Goal: Task Accomplishment & Management: Use online tool/utility

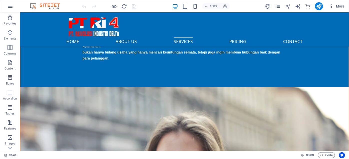
scroll to position [568, 0]
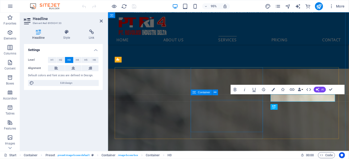
scroll to position [570, 0]
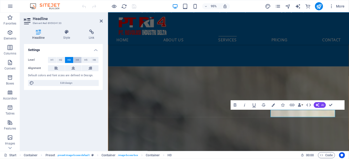
click at [80, 59] on button "H4" at bounding box center [78, 60] width 8 height 6
click at [74, 57] on button "H4" at bounding box center [78, 60] width 8 height 6
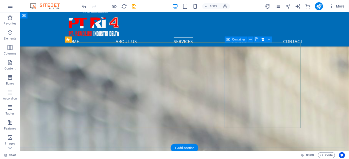
scroll to position [614, 0]
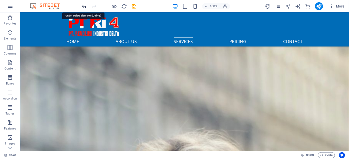
click at [82, 4] on icon "undo" at bounding box center [85, 7] width 6 height 6
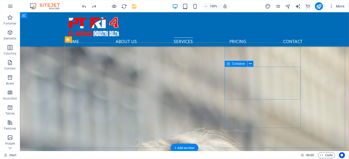
scroll to position [568, 0]
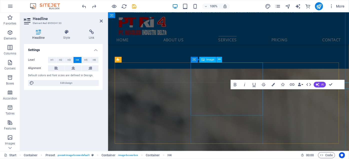
scroll to position [570, 0]
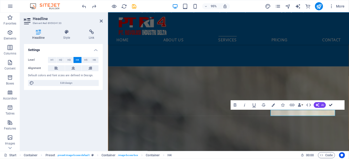
drag, startPoint x: 331, startPoint y: 103, endPoint x: 312, endPoint y: 93, distance: 21.7
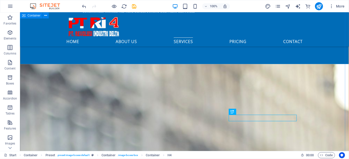
scroll to position [591, 0]
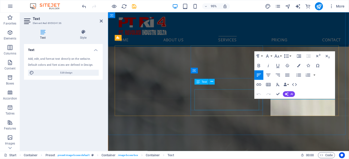
scroll to position [593, 0]
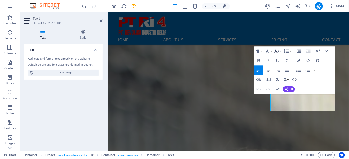
click at [278, 50] on icon "button" at bounding box center [277, 52] width 6 height 6
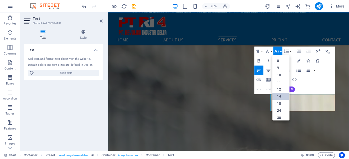
click at [278, 94] on link "14" at bounding box center [280, 96] width 17 height 7
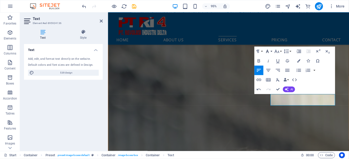
click at [272, 50] on button "Font Family" at bounding box center [268, 52] width 9 height 10
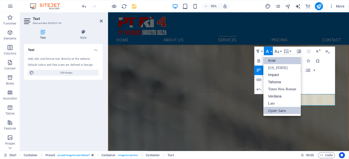
scroll to position [0, 0]
click at [273, 60] on link "Arial" at bounding box center [282, 60] width 38 height 7
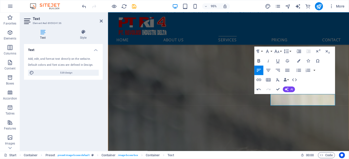
click at [259, 60] on icon "button" at bounding box center [259, 61] width 6 height 6
click at [260, 60] on icon "button" at bounding box center [259, 60] width 3 height 3
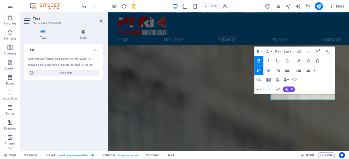
click at [259, 61] on icon "button" at bounding box center [259, 60] width 3 height 3
click at [270, 53] on icon "button" at bounding box center [268, 52] width 6 height 6
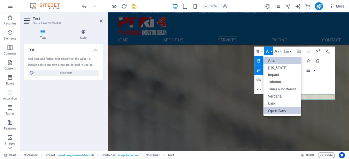
click at [278, 59] on link "Arial" at bounding box center [282, 60] width 38 height 7
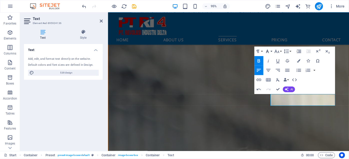
click at [272, 51] on button "Font Family" at bounding box center [268, 52] width 9 height 10
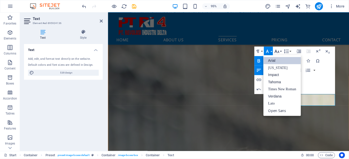
click at [281, 50] on button "Font Size" at bounding box center [277, 52] width 9 height 10
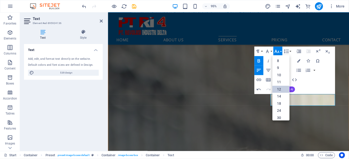
click at [281, 87] on link "12" at bounding box center [280, 89] width 17 height 7
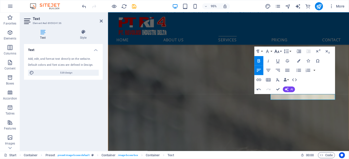
click at [280, 52] on icon "button" at bounding box center [277, 52] width 6 height 6
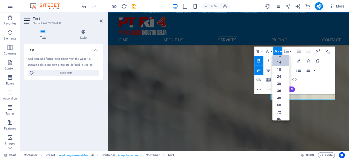
click at [281, 64] on link "14" at bounding box center [280, 62] width 17 height 7
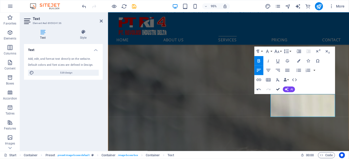
drag, startPoint x: 278, startPoint y: 88, endPoint x: 261, endPoint y: 77, distance: 20.2
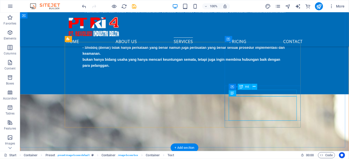
scroll to position [591, 0]
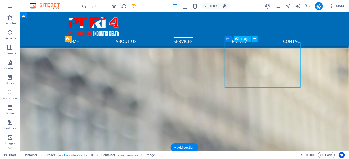
select select "%"
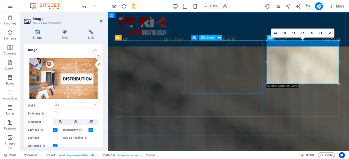
scroll to position [593, 0]
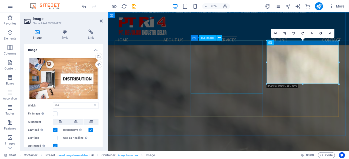
select select "%"
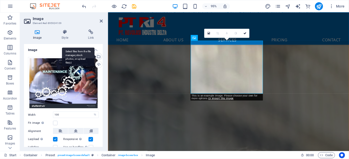
click at [95, 58] on div "Select files from the file manager, stock photos, or upload file(s)" at bounding box center [78, 57] width 33 height 19
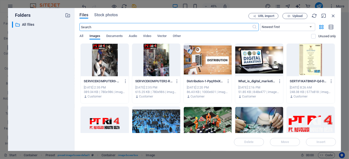
scroll to position [749, 0]
click at [290, 17] on icon "button" at bounding box center [288, 16] width 3 height 3
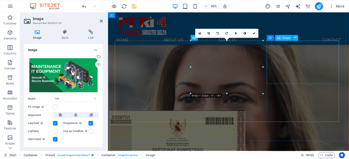
scroll to position [593, 0]
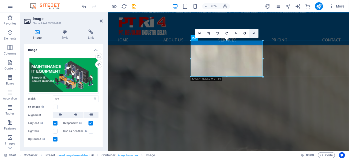
click at [253, 33] on icon at bounding box center [254, 33] width 3 height 3
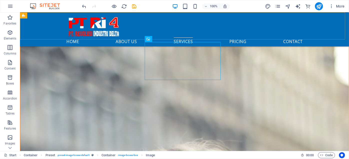
scroll to position [591, 0]
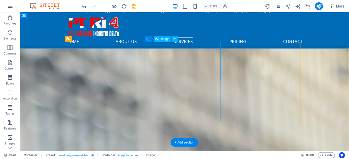
select select "%"
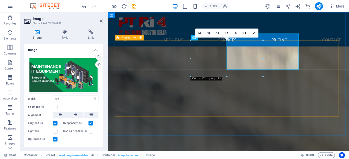
scroll to position [593, 0]
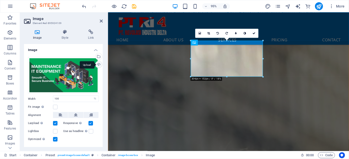
click at [98, 62] on div "Upload" at bounding box center [99, 65] width 8 height 8
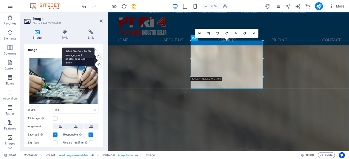
click at [95, 58] on div "Select files from the file manager, stock photos, or upload file(s)" at bounding box center [78, 57] width 33 height 19
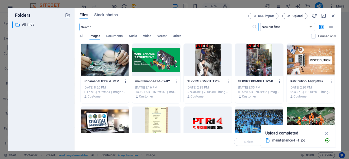
click at [287, 16] on span "Upload" at bounding box center [295, 16] width 21 height 3
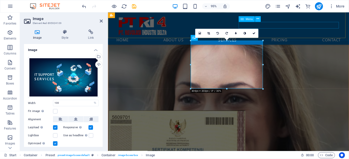
scroll to position [593, 0]
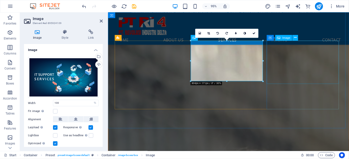
select select "%"
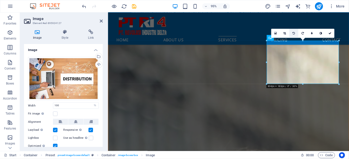
click at [296, 32] on link at bounding box center [293, 33] width 9 height 9
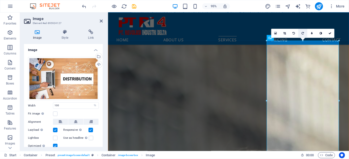
click at [299, 33] on link at bounding box center [302, 33] width 9 height 9
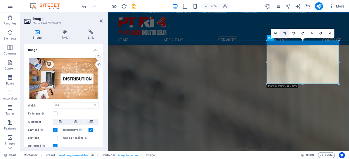
click at [284, 33] on icon at bounding box center [285, 33] width 3 height 3
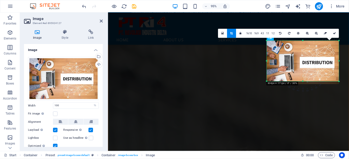
drag, startPoint x: 303, startPoint y: 84, endPoint x: 306, endPoint y: 81, distance: 3.9
click at [306, 81] on div at bounding box center [303, 82] width 72 height 2
click at [333, 32] on link at bounding box center [334, 33] width 9 height 9
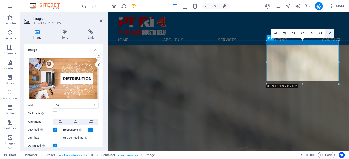
drag, startPoint x: 330, startPoint y: 32, endPoint x: 254, endPoint y: 69, distance: 84.9
click at [330, 32] on icon at bounding box center [330, 33] width 3 height 3
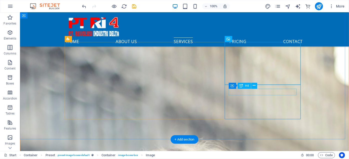
scroll to position [591, 0]
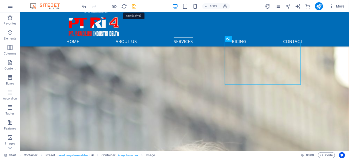
click at [135, 6] on icon "save" at bounding box center [135, 7] width 6 height 6
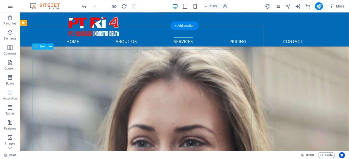
scroll to position [659, 0]
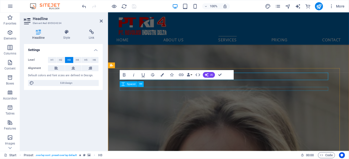
scroll to position [662, 0]
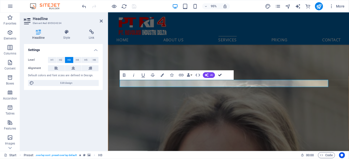
drag, startPoint x: 220, startPoint y: 74, endPoint x: 198, endPoint y: 71, distance: 22.4
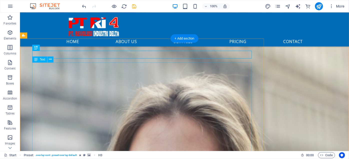
scroll to position [692, 0]
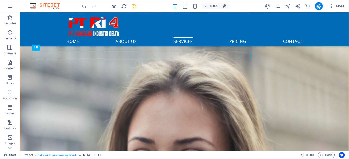
click at [137, 7] on span "save" at bounding box center [134, 7] width 6 height 6
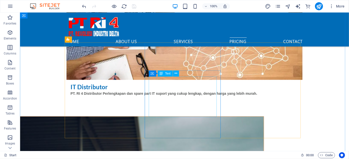
scroll to position [1455, 0]
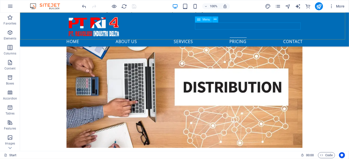
click at [216, 37] on nav "Home About us Services Pricing Contact" at bounding box center [184, 40] width 236 height 7
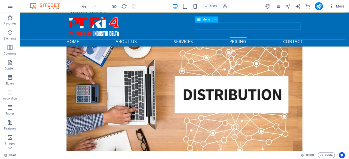
select select
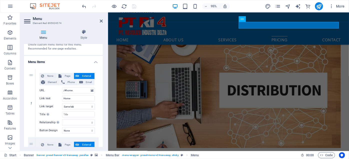
scroll to position [45, 0]
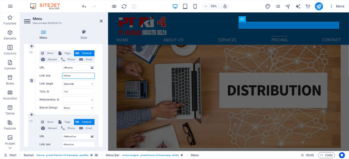
click at [74, 77] on input "Home" at bounding box center [78, 76] width 33 height 6
type input "H"
select select
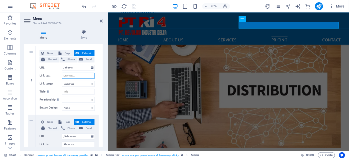
select select
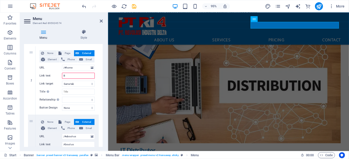
type input "Be"
select select
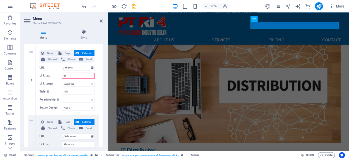
select select
type input "Ber"
select select
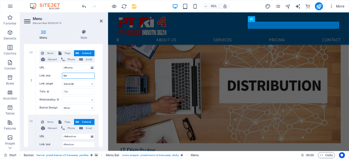
select select
type input "Bera"
select select
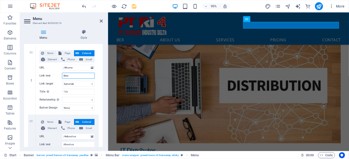
select select
type input "Beran"
select select
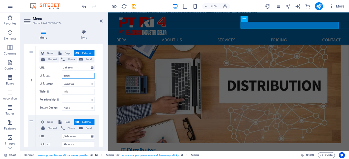
select select
type input "Beranda"
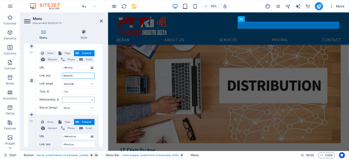
select select
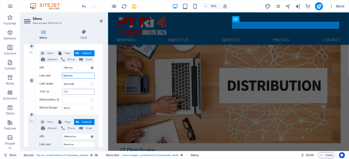
scroll to position [91, 0]
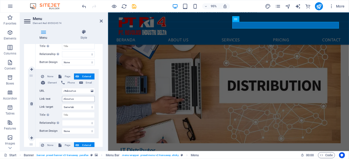
type input "Beranda"
click at [74, 98] on input "About us" at bounding box center [78, 99] width 33 height 6
drag, startPoint x: 74, startPoint y: 98, endPoint x: 63, endPoint y: 101, distance: 11.2
click at [63, 101] on input "About us" at bounding box center [78, 99] width 33 height 6
type input "T"
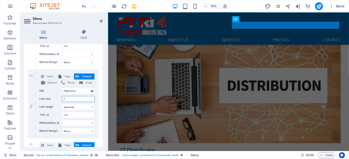
select select
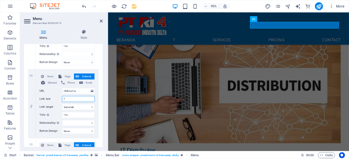
type input "Te"
select select
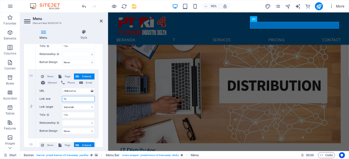
select select
type input "Ten"
select select
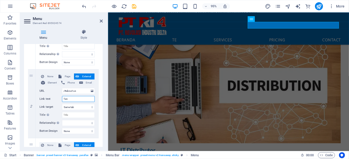
select select
type input "Tent"
select select
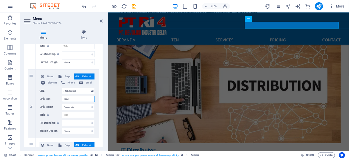
select select
type input "Tenta"
select select
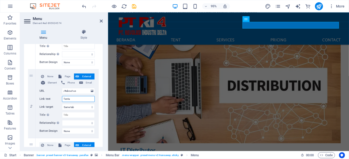
select select
type input "Tentab"
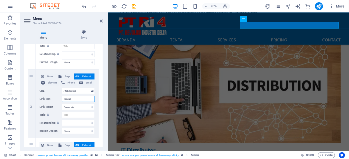
select select
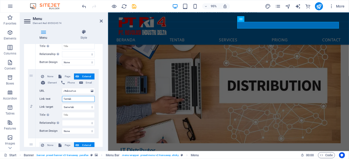
type input "Tenta"
select select
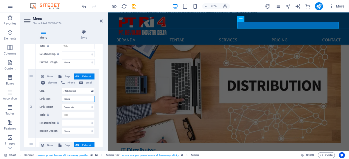
select select
type input "Tentang"
select select
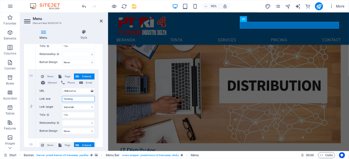
select select
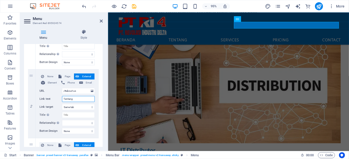
select select
type input "Tentang k"
select select
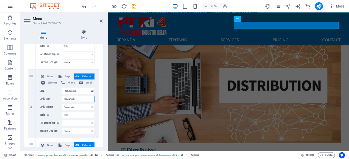
select select
type input "Tentang ka"
select select
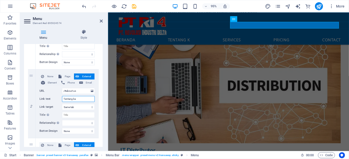
select select
type input "Tentang kami"
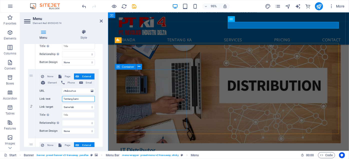
select select
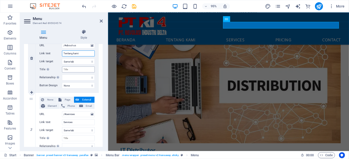
scroll to position [159, 0]
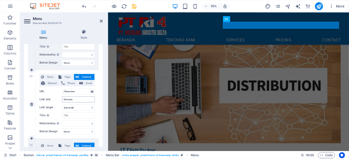
type input "Tentang kami"
drag, startPoint x: 77, startPoint y: 101, endPoint x: 64, endPoint y: 102, distance: 13.6
click at [64, 102] on input "Services" at bounding box center [78, 100] width 33 height 6
type input "po"
select select
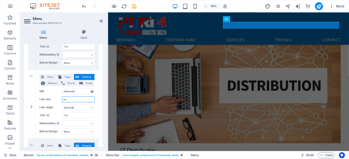
select select
type input "port"
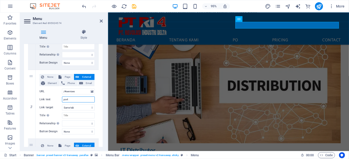
select select
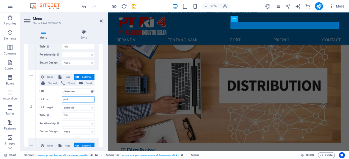
type input "porto"
select select
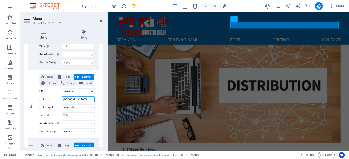
select select
type input "portof"
select select
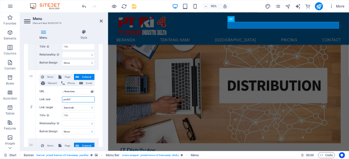
select select
type input "portofol"
select select
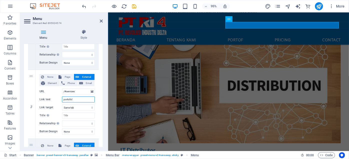
select select
type input "portofoli"
select select
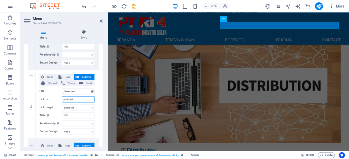
select select
type input "portofolio"
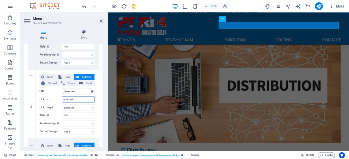
select select
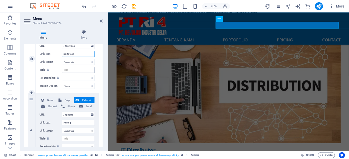
scroll to position [227, 0]
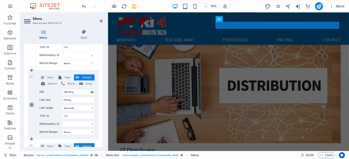
type input "portofolio"
click at [32, 106] on icon at bounding box center [31, 105] width 3 height 4
select select
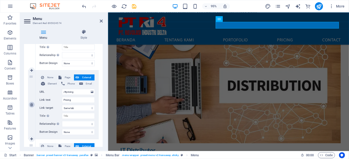
type input "/#contact"
type input "Contact"
select select
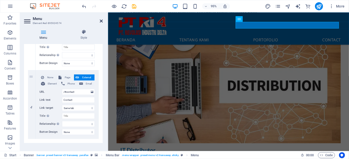
click at [101, 21] on icon at bounding box center [101, 21] width 3 height 4
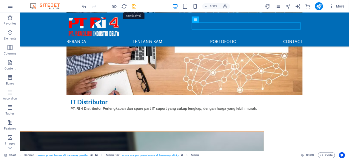
click at [135, 7] on icon "save" at bounding box center [135, 7] width 6 height 6
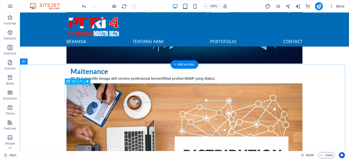
scroll to position [1364, 0]
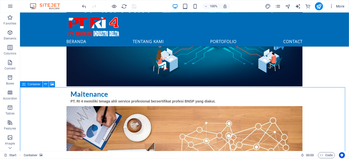
click at [45, 84] on icon at bounding box center [46, 84] width 3 height 5
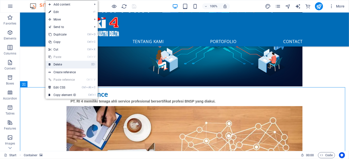
click at [63, 66] on link "⌦ Delete" at bounding box center [63, 65] width 34 height 8
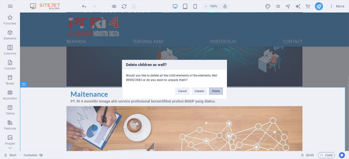
click at [217, 89] on button "Delete" at bounding box center [216, 92] width 14 height 8
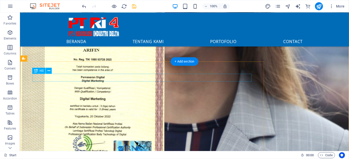
scroll to position [818, 0]
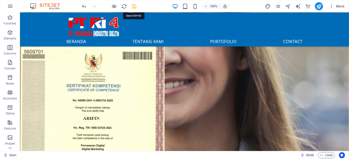
click at [133, 7] on icon "save" at bounding box center [135, 7] width 6 height 6
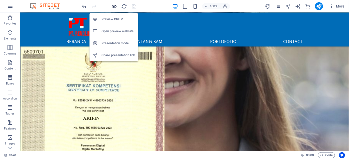
click at [113, 6] on icon "button" at bounding box center [115, 7] width 6 height 6
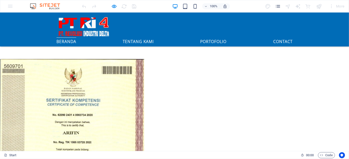
click at [76, 37] on link "Beranda" at bounding box center [67, 40] width 20 height 6
click at [154, 37] on link "Tentang kami" at bounding box center [138, 40] width 31 height 6
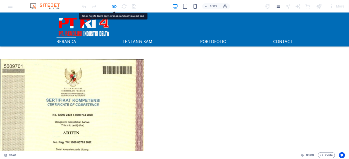
click at [76, 37] on link "Beranda" at bounding box center [67, 40] width 20 height 6
click at [154, 37] on link "Tentang kami" at bounding box center [138, 40] width 31 height 6
click at [227, 37] on link "portofolio" at bounding box center [214, 40] width 26 height 6
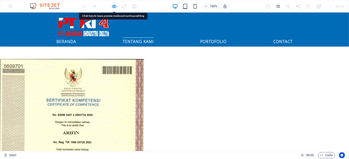
click at [154, 37] on link "Tentang kami" at bounding box center [138, 40] width 31 height 6
click at [76, 37] on link "Beranda" at bounding box center [67, 40] width 20 height 6
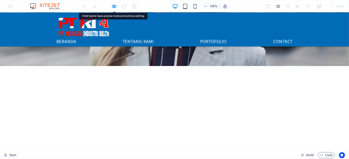
scroll to position [591, 0]
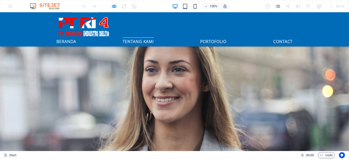
click at [154, 37] on link "Tentang kami" at bounding box center [138, 40] width 31 height 6
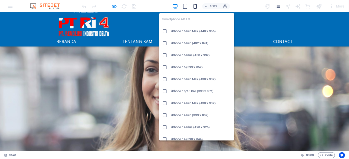
click at [196, 6] on icon "button" at bounding box center [195, 7] width 6 height 6
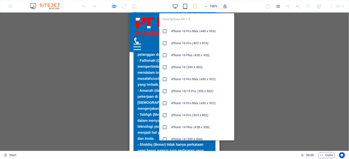
scroll to position [468, 0]
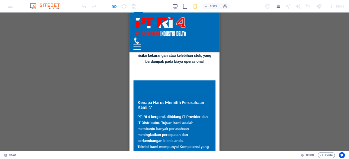
click at [141, 44] on div at bounding box center [137, 47] width 8 height 6
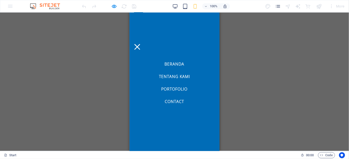
click at [171, 76] on link "Tentang kami" at bounding box center [174, 75] width 31 height 6
click at [141, 44] on div at bounding box center [137, 47] width 8 height 6
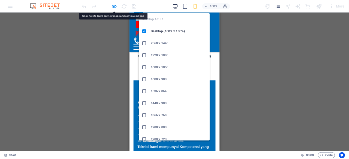
click at [175, 5] on icon "button" at bounding box center [175, 7] width 6 height 6
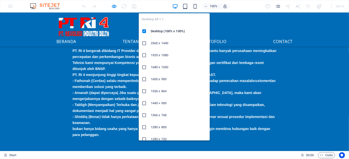
scroll to position [549, 0]
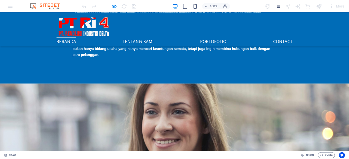
click at [76, 37] on link "Beranda" at bounding box center [67, 40] width 20 height 6
click at [154, 37] on link "Tentang kami" at bounding box center [138, 40] width 31 height 6
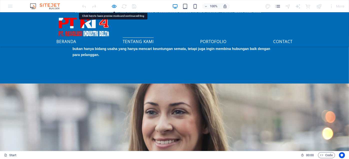
click at [154, 37] on link "Tentang kami" at bounding box center [138, 40] width 31 height 6
click at [227, 37] on link "portofolio" at bounding box center [214, 40] width 26 height 6
click at [279, 37] on link "Contact" at bounding box center [282, 40] width 19 height 6
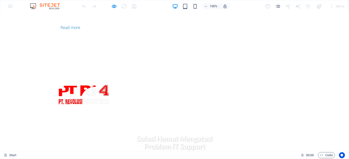
scroll to position [0, 0]
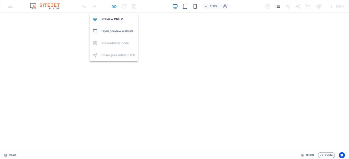
click at [114, 8] on icon "button" at bounding box center [115, 7] width 6 height 6
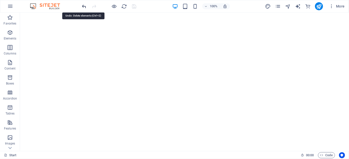
click at [82, 5] on icon "undo" at bounding box center [85, 7] width 6 height 6
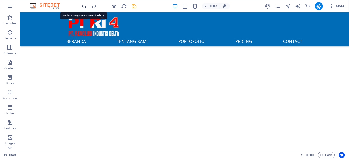
scroll to position [1450, 0]
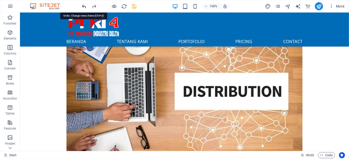
click at [82, 5] on icon "undo" at bounding box center [85, 7] width 6 height 6
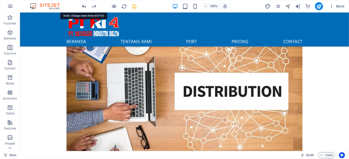
click at [82, 5] on icon "undo" at bounding box center [85, 7] width 6 height 6
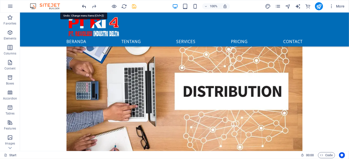
click at [82, 5] on icon "undo" at bounding box center [85, 7] width 6 height 6
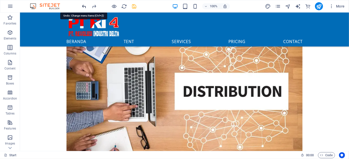
click at [82, 5] on icon "undo" at bounding box center [85, 7] width 6 height 6
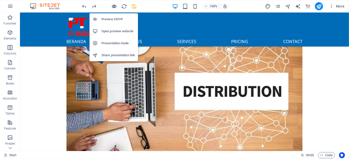
click at [115, 5] on icon "button" at bounding box center [115, 7] width 6 height 6
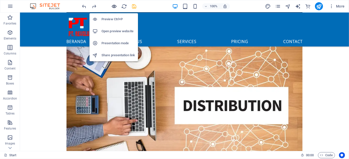
scroll to position [987, 0]
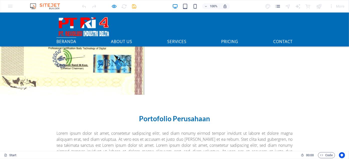
click at [76, 37] on link "Beranda" at bounding box center [67, 40] width 20 height 6
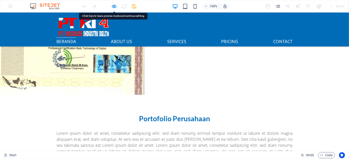
click at [76, 37] on link "Beranda" at bounding box center [67, 40] width 20 height 6
click at [133, 37] on link "About us" at bounding box center [121, 40] width 21 height 6
click at [187, 37] on link "Services" at bounding box center [176, 40] width 19 height 6
click at [239, 37] on link "Pricing" at bounding box center [230, 40] width 17 height 6
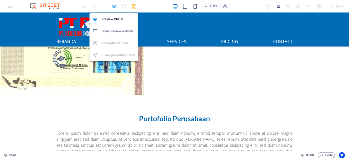
click at [116, 7] on icon "button" at bounding box center [115, 7] width 6 height 6
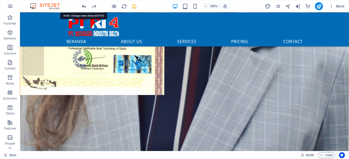
click at [84, 6] on icon "undo" at bounding box center [85, 7] width 6 height 6
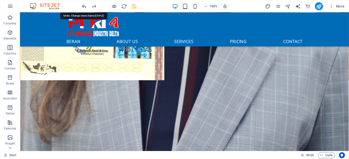
click at [84, 6] on icon "undo" at bounding box center [85, 7] width 6 height 6
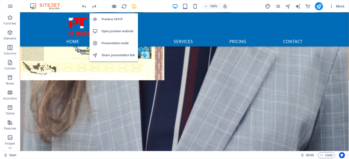
click at [114, 4] on icon "button" at bounding box center [115, 7] width 6 height 6
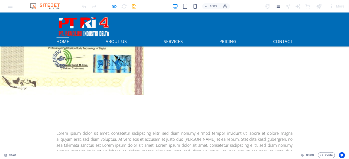
click at [69, 37] on link "Home" at bounding box center [63, 40] width 13 height 6
click at [127, 37] on link "About us" at bounding box center [116, 40] width 21 height 6
click at [183, 37] on link "Services" at bounding box center [173, 40] width 19 height 6
click at [237, 37] on link "Pricing" at bounding box center [228, 40] width 17 height 6
click at [283, 37] on link "Contact" at bounding box center [282, 40] width 19 height 6
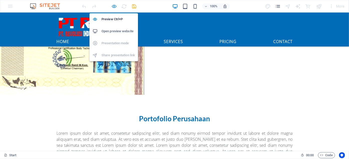
click at [115, 6] on icon "button" at bounding box center [115, 7] width 6 height 6
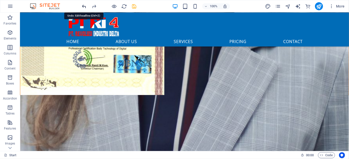
click at [83, 6] on icon "undo" at bounding box center [85, 7] width 6 height 6
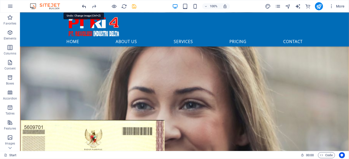
scroll to position [665, 0]
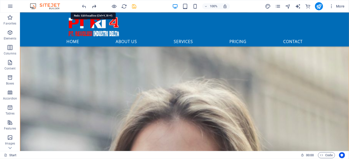
click at [94, 6] on icon "redo" at bounding box center [95, 7] width 6 height 6
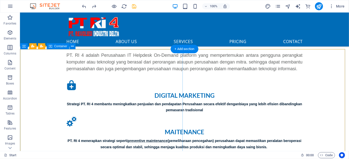
scroll to position [256, 0]
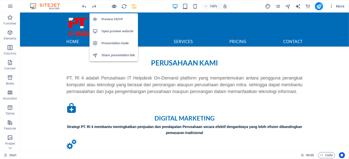
click at [113, 7] on icon "button" at bounding box center [115, 7] width 6 height 6
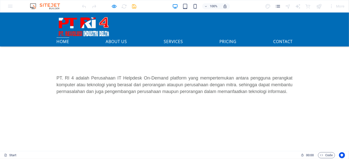
click at [69, 37] on link "Home" at bounding box center [63, 40] width 13 height 6
click at [127, 37] on link "About us" at bounding box center [116, 40] width 21 height 6
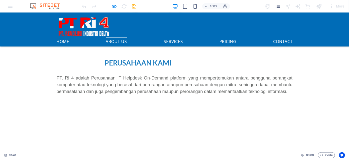
click at [127, 37] on link "About us" at bounding box center [116, 40] width 21 height 6
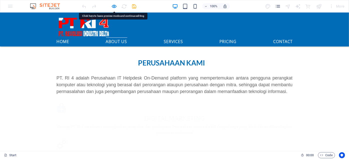
click at [127, 37] on link "About us" at bounding box center [116, 40] width 21 height 6
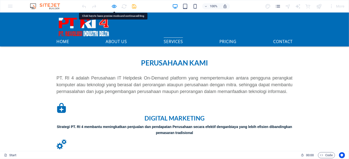
click at [183, 37] on link "Services" at bounding box center [173, 40] width 19 height 6
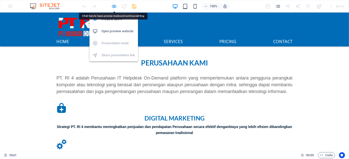
click at [112, 6] on icon "button" at bounding box center [115, 7] width 6 height 6
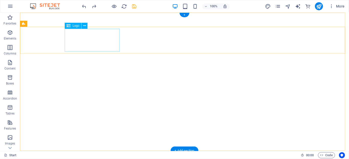
scroll to position [0, 0]
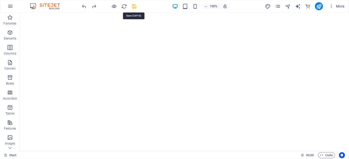
click at [135, 6] on icon "save" at bounding box center [135, 7] width 6 height 6
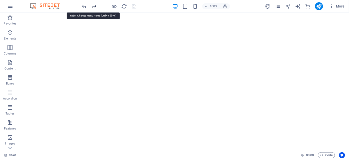
click at [92, 8] on icon "redo" at bounding box center [95, 7] width 6 height 6
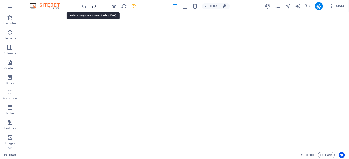
click at [92, 8] on icon "redo" at bounding box center [95, 7] width 6 height 6
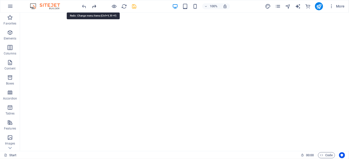
click at [92, 8] on icon "redo" at bounding box center [95, 7] width 6 height 6
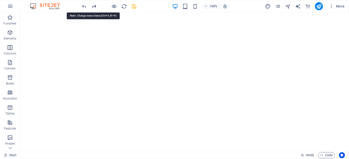
click at [92, 8] on icon "redo" at bounding box center [95, 7] width 6 height 6
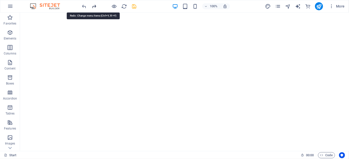
click at [92, 8] on icon "redo" at bounding box center [95, 7] width 6 height 6
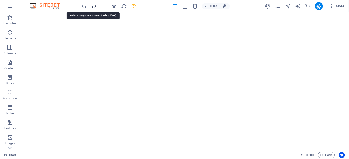
click at [92, 8] on icon "redo" at bounding box center [95, 7] width 6 height 6
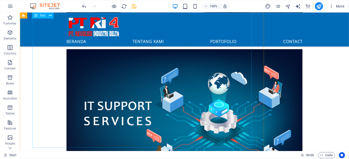
scroll to position [1245, 0]
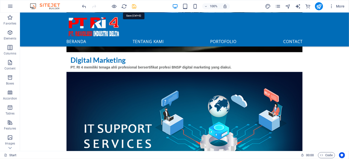
click at [135, 6] on icon "save" at bounding box center [135, 7] width 6 height 6
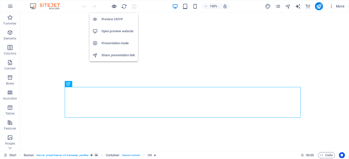
click at [114, 7] on icon "button" at bounding box center [115, 7] width 6 height 6
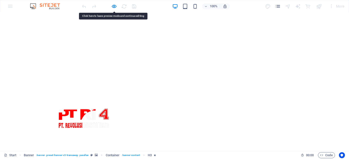
scroll to position [138, 0]
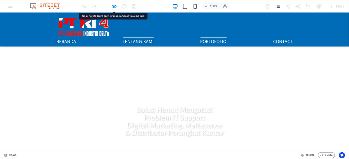
click at [227, 37] on link "portofolio" at bounding box center [214, 40] width 26 height 6
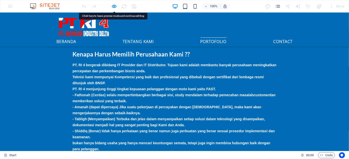
scroll to position [510, 0]
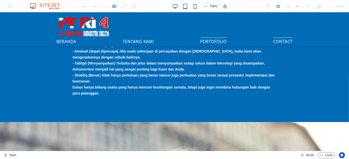
click at [278, 37] on link "Contact" at bounding box center [282, 40] width 19 height 6
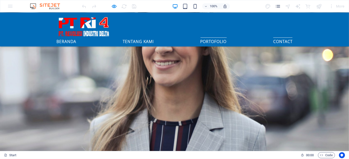
scroll to position [705, 0]
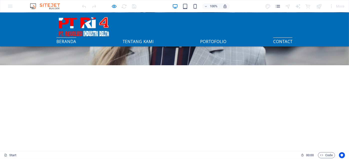
click at [76, 37] on link "Beranda" at bounding box center [67, 40] width 20 height 6
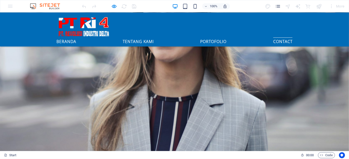
scroll to position [682, 0]
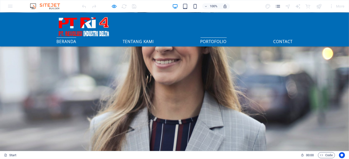
click at [76, 37] on link "Beranda" at bounding box center [67, 40] width 20 height 6
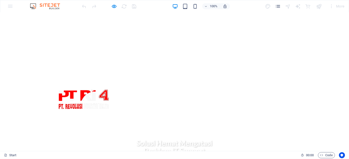
scroll to position [0, 0]
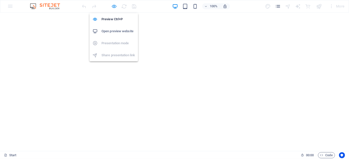
click at [115, 6] on icon "button" at bounding box center [115, 7] width 6 height 6
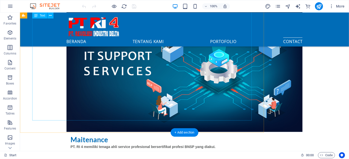
scroll to position [1409, 0]
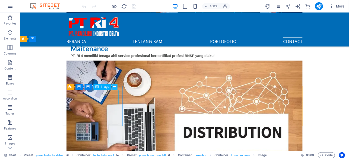
click at [115, 86] on icon at bounding box center [114, 86] width 3 height 5
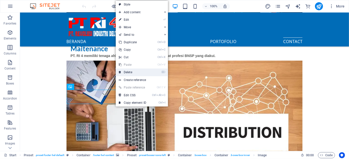
click at [133, 73] on link "⌦ Delete" at bounding box center [133, 73] width 34 height 8
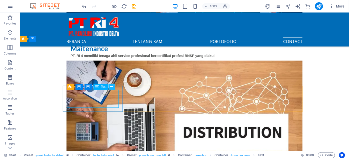
click at [111, 86] on icon at bounding box center [111, 86] width 3 height 5
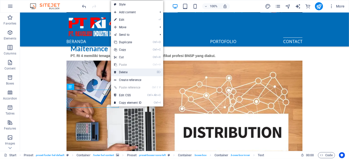
click at [130, 73] on link "⌦ Delete" at bounding box center [128, 73] width 34 height 8
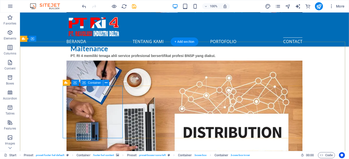
click at [106, 84] on icon at bounding box center [106, 82] width 3 height 5
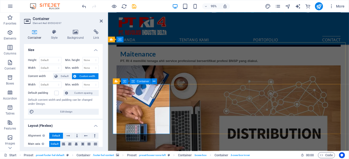
click at [6, 37] on p "Elements" at bounding box center [10, 39] width 13 height 4
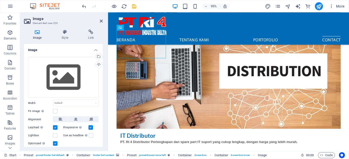
scroll to position [1424, 0]
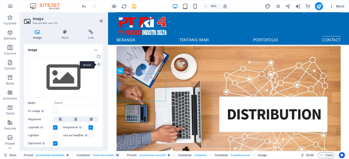
click at [98, 64] on div "Upload" at bounding box center [99, 65] width 8 height 8
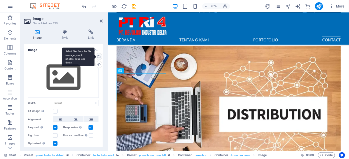
click at [95, 56] on div "Select files from the file manager, stock photos, or upload file(s)" at bounding box center [78, 57] width 33 height 19
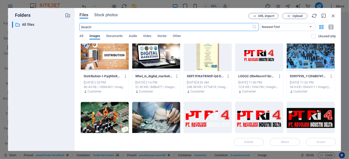
scroll to position [91, 0]
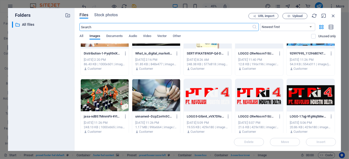
click at [214, 90] on div at bounding box center [208, 95] width 48 height 33
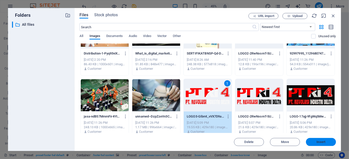
drag, startPoint x: 323, startPoint y: 142, endPoint x: 215, endPoint y: 128, distance: 108.7
click at [323, 142] on span "Insert" at bounding box center [321, 142] width 9 height 3
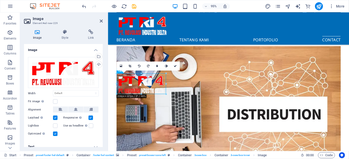
drag, startPoint x: 166, startPoint y: 94, endPoint x: 59, endPoint y: 84, distance: 107.0
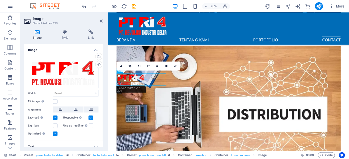
drag, startPoint x: 165, startPoint y: 95, endPoint x: 36, endPoint y: 73, distance: 130.9
type input "123"
select select "px"
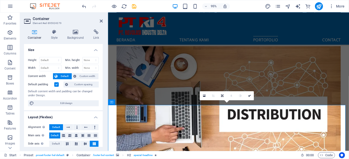
scroll to position [1343, 0]
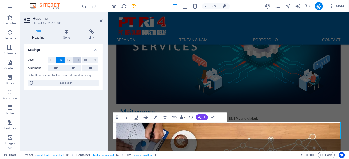
click at [77, 58] on span "H4" at bounding box center [77, 60] width 3 height 6
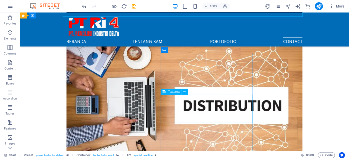
scroll to position [1481, 0]
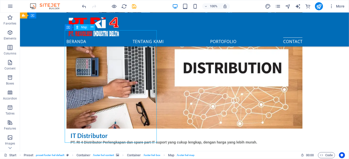
select select "1"
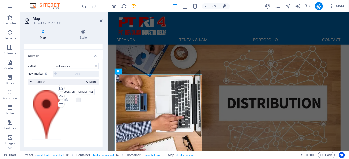
scroll to position [61, 0]
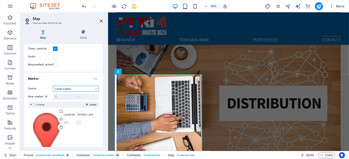
click at [79, 87] on select "Don't center Center markers Center and zoom markers" at bounding box center [76, 89] width 46 height 6
click at [45, 86] on label "Center" at bounding box center [40, 89] width 25 height 6
click at [53, 86] on select "Don't center Center markers Center and zoom markers" at bounding box center [76, 89] width 46 height 6
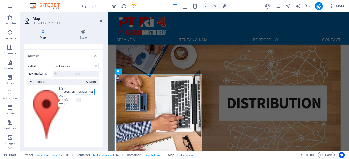
click at [89, 93] on input "[STREET_ADDRESS][PERSON_NAME]" at bounding box center [85, 92] width 19 height 6
click at [92, 93] on input "[STREET_ADDRESS][PERSON_NAME]" at bounding box center [85, 92] width 19 height 6
click at [92, 91] on input "los Verdes Str, [STREET_ADDRESS][PERSON_NAME]" at bounding box center [85, 92] width 19 height 6
click at [92, 93] on input "r, [GEOGRAPHIC_DATA][PERSON_NAME], [GEOGRAPHIC_DATA]" at bounding box center [85, 92] width 19 height 6
click at [89, 92] on input "[PERSON_NAME], [GEOGRAPHIC_DATA]" at bounding box center [85, 92] width 19 height 6
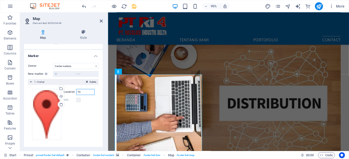
type input "P"
type input "J"
type input "Jl. sdkolah RT. 008 Rw. 011 No. [STREET_ADDRESS]"
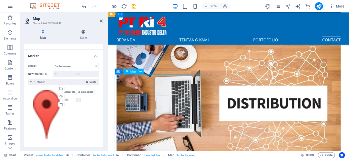
drag, startPoint x: 161, startPoint y: 128, endPoint x: 164, endPoint y: 125, distance: 4.1
drag, startPoint x: 161, startPoint y: 131, endPoint x: 161, endPoint y: 122, distance: 9.3
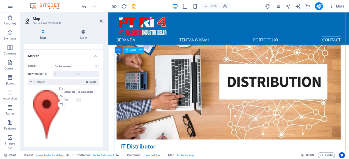
scroll to position [1481, 0]
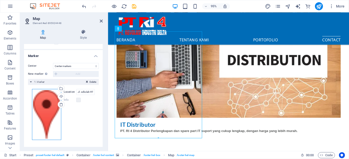
drag, startPoint x: 46, startPoint y: 118, endPoint x: 52, endPoint y: 112, distance: 8.8
click at [52, 112] on div "Drag files here, click to choose files or select files from Files or our free s…" at bounding box center [46, 114] width 29 height 51
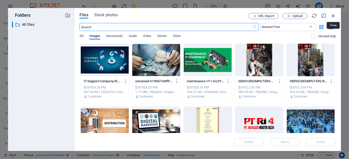
click at [333, 17] on icon "button" at bounding box center [334, 16] width 6 height 6
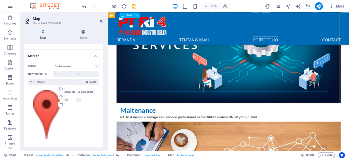
scroll to position [1277, 0]
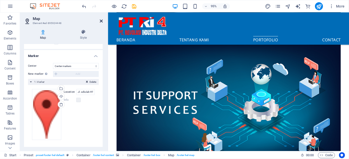
click at [102, 20] on icon at bounding box center [101, 21] width 3 height 4
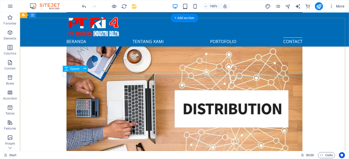
scroll to position [1478, 0]
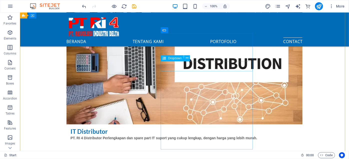
click div "Select a service Basic Premium Pro"
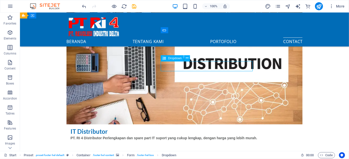
click div "Select a service Basic Premium Pro"
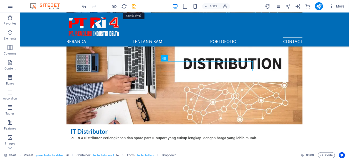
click at [134, 8] on icon "save" at bounding box center [135, 7] width 6 height 6
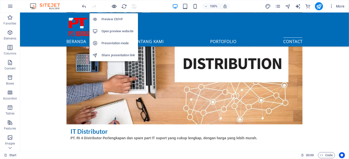
click at [115, 6] on icon "button" at bounding box center [115, 7] width 6 height 6
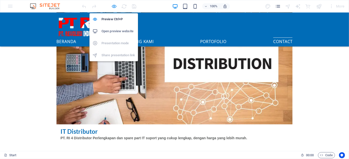
scroll to position [794, 0]
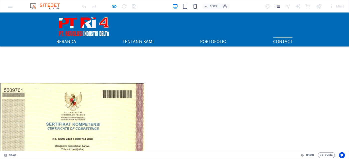
click select "Select a service Basic Premium Pro"
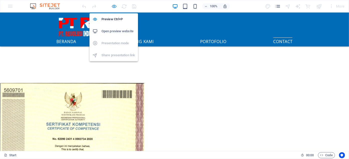
click at [115, 6] on icon "button" at bounding box center [115, 7] width 6 height 6
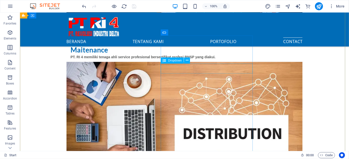
scroll to position [1476, 0]
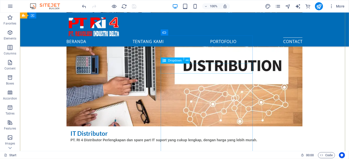
click div "Select a service Basic Premium Pro"
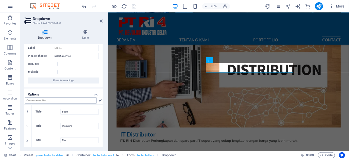
scroll to position [0, 0]
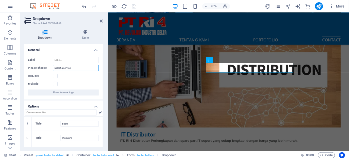
click at [76, 69] on input "Select a service" at bounding box center [76, 68] width 46 height 6
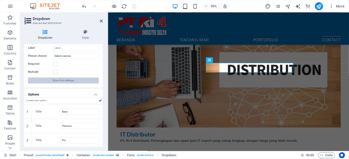
click at [64, 80] on span "Show form settings" at bounding box center [64, 81] width 22 height 6
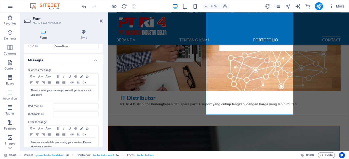
scroll to position [0, 0]
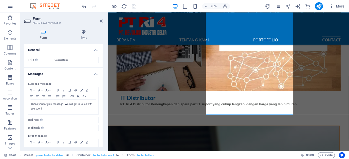
click at [93, 75] on h4 "Messages" at bounding box center [63, 72] width 79 height 9
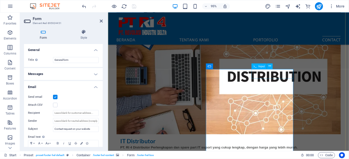
scroll to position [1441, 0]
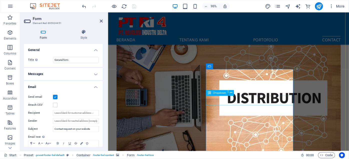
click div "Select a service Basic Premium Pro"
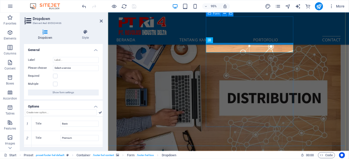
scroll to position [1497, 0]
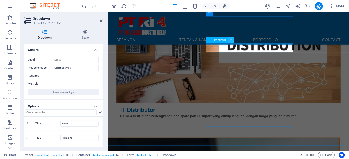
click at [233, 40] on button at bounding box center [231, 41] width 6 height 6
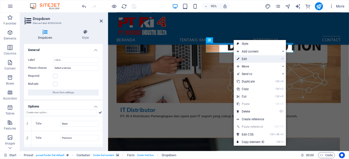
click at [247, 58] on link "⏎ Edit" at bounding box center [251, 59] width 34 height 8
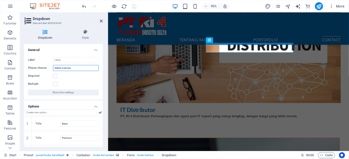
click at [79, 67] on input "Select a service" at bounding box center [76, 68] width 46 height 6
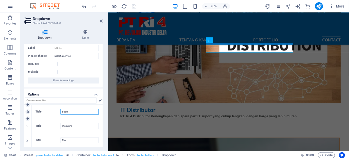
drag, startPoint x: 73, startPoint y: 111, endPoint x: 62, endPoint y: 112, distance: 10.8
click at [62, 112] on input "Basic" at bounding box center [80, 112] width 38 height 6
type input "Digital Marketing"
drag, startPoint x: 78, startPoint y: 127, endPoint x: 61, endPoint y: 128, distance: 16.5
click at [61, 128] on input "Premium" at bounding box center [80, 126] width 38 height 6
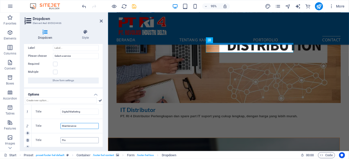
type input "Maintenance"
drag, startPoint x: 72, startPoint y: 140, endPoint x: 59, endPoint y: 142, distance: 13.9
click at [59, 142] on div "Title Pro" at bounding box center [67, 140] width 63 height 6
type input "IT Distributor"
drag, startPoint x: 100, startPoint y: 21, endPoint x: 184, endPoint y: 77, distance: 100.5
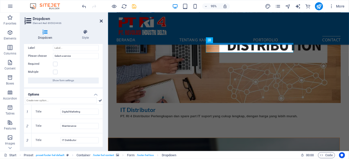
click at [100, 21] on icon at bounding box center [101, 21] width 3 height 4
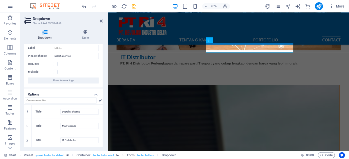
scroll to position [1462, 0]
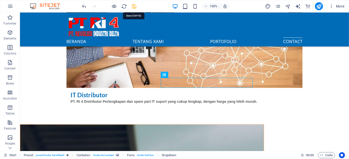
click at [135, 6] on icon "save" at bounding box center [135, 7] width 6 height 6
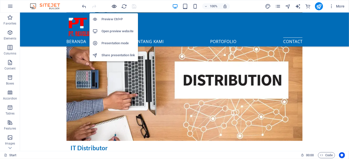
click at [115, 7] on icon "button" at bounding box center [115, 7] width 6 height 6
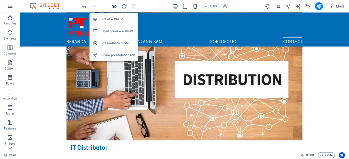
scroll to position [794, 0]
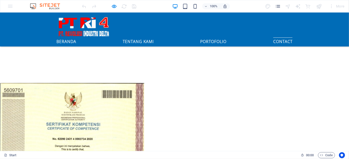
click select "Select a service Digital Marketing Maintenance IT Distributor"
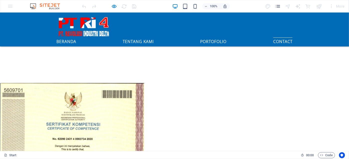
select select "Maintenance"
click select "Select a service Digital Marketing Maintenance IT Distributor"
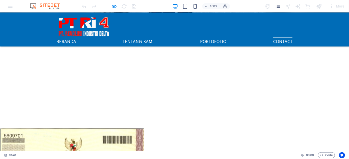
scroll to position [658, 0]
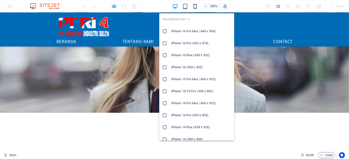
click at [195, 6] on icon "button" at bounding box center [195, 7] width 6 height 6
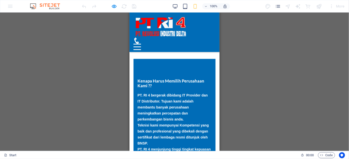
scroll to position [535, 0]
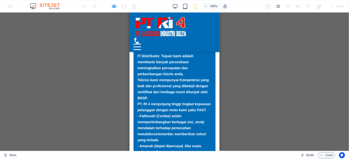
click at [146, 43] on h4 "Kenapa Harus Memilih Perusahaan Kami ??" at bounding box center [174, 37] width 74 height 9
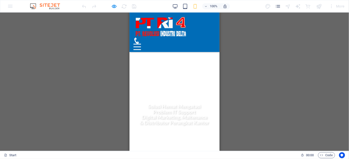
scroll to position [149, 0]
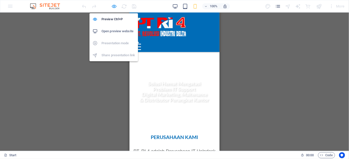
click at [114, 5] on icon "button" at bounding box center [115, 7] width 6 height 6
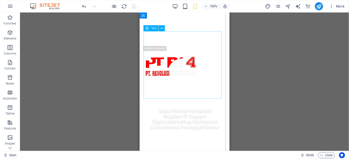
scroll to position [81, 0]
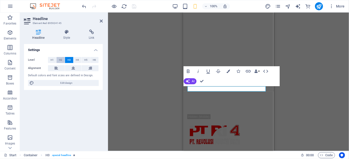
click at [63, 60] on button "H2" at bounding box center [61, 60] width 8 height 6
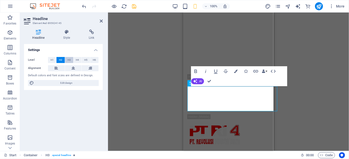
click at [68, 59] on span "H3" at bounding box center [69, 60] width 3 height 6
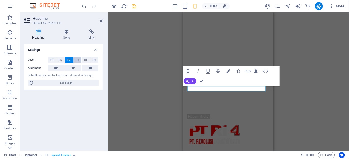
click at [78, 58] on span "H4" at bounding box center [77, 60] width 3 height 6
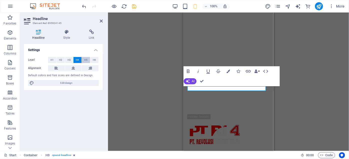
click at [88, 58] on button "H5" at bounding box center [86, 60] width 8 height 6
click at [80, 58] on button "H4" at bounding box center [78, 60] width 8 height 6
drag, startPoint x: 246, startPoint y: 89, endPoint x: 206, endPoint y: 87, distance: 39.3
click at [72, 60] on button "H3" at bounding box center [69, 60] width 8 height 6
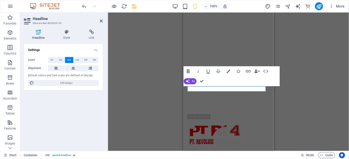
click at [188, 72] on icon "button" at bounding box center [188, 71] width 6 height 6
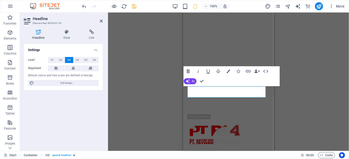
click at [189, 71] on icon "button" at bounding box center [188, 72] width 3 height 4
click at [77, 58] on span "H4" at bounding box center [77, 60] width 3 height 6
click at [73, 58] on button "H3" at bounding box center [69, 60] width 8 height 6
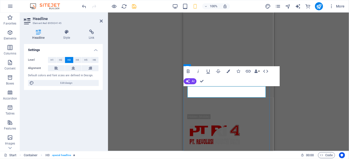
click at [85, 6] on icon "undo" at bounding box center [85, 7] width 6 height 6
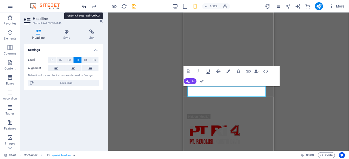
click at [85, 6] on icon "undo" at bounding box center [85, 7] width 6 height 6
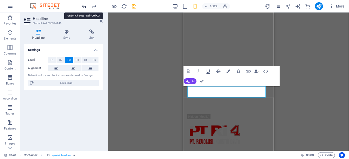
click at [85, 6] on icon "undo" at bounding box center [85, 7] width 6 height 6
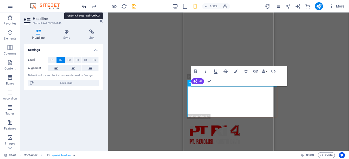
click at [85, 6] on icon "undo" at bounding box center [85, 7] width 6 height 6
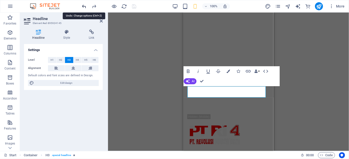
click at [85, 6] on icon "undo" at bounding box center [85, 7] width 6 height 6
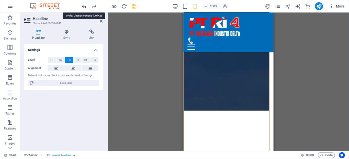
scroll to position [3135, 0]
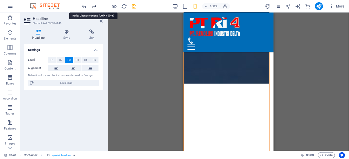
click at [92, 6] on icon "redo" at bounding box center [95, 7] width 6 height 6
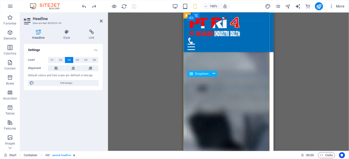
click div "Select a service Digital Marketing Maintenance IT Distributor"
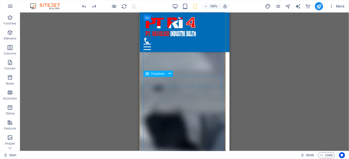
scroll to position [3157, 0]
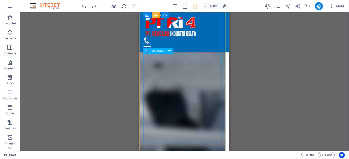
click div "Select a service Digital Marketing Maintenance IT Distributor"
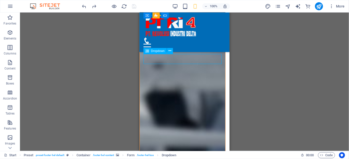
click div "Select a service Digital Marketing Maintenance IT Distributor"
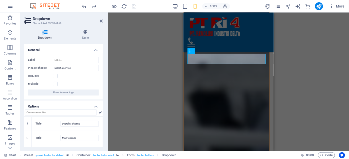
click at [141, 73] on div "H3 Banner Banner Container Menu Bar Separator Info Bar Menu Logo Container Text…" at bounding box center [228, 82] width 241 height 139
click at [101, 20] on icon at bounding box center [101, 21] width 3 height 4
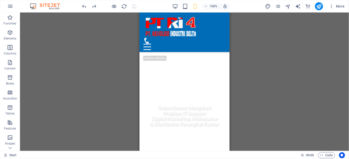
scroll to position [97, 0]
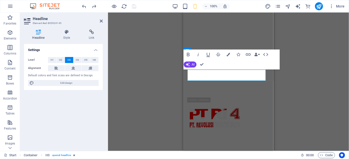
drag, startPoint x: 251, startPoint y: 77, endPoint x: 202, endPoint y: 75, distance: 48.8
click at [187, 54] on icon "button" at bounding box center [188, 55] width 6 height 6
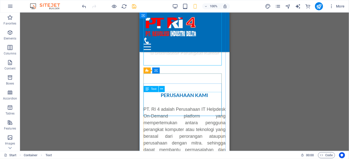
scroll to position [143, 0]
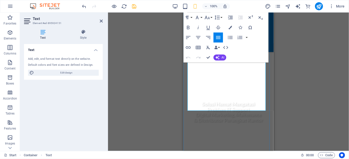
click at [191, 39] on icon "button" at bounding box center [188, 38] width 6 height 6
click at [206, 16] on icon "button" at bounding box center [207, 18] width 5 height 4
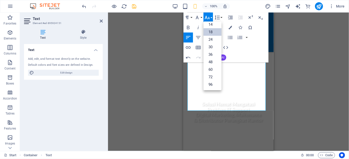
scroll to position [40, 0]
click at [210, 25] on link "14" at bounding box center [213, 25] width 18 height 8
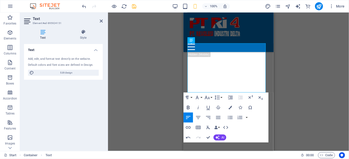
click at [190, 108] on icon "button" at bounding box center [188, 108] width 6 height 6
click at [200, 100] on icon "button" at bounding box center [197, 98] width 6 height 6
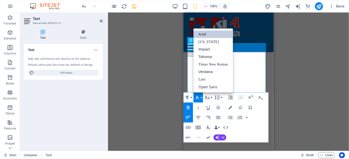
click at [204, 35] on link "Arial" at bounding box center [214, 35] width 40 height 8
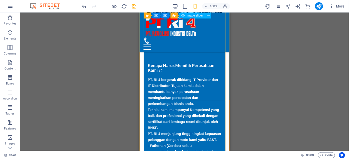
scroll to position [529, 0]
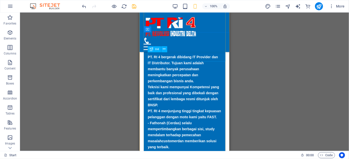
click at [195, 50] on div "Kenapa Harus Memilih Perusahaan Kami ??" at bounding box center [185, 44] width 74 height 9
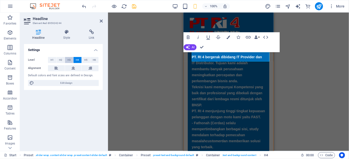
click at [71, 60] on button "H3" at bounding box center [69, 60] width 8 height 6
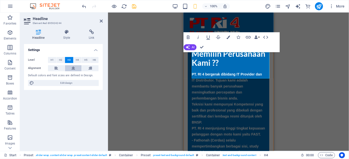
click at [70, 68] on button at bounding box center [73, 68] width 17 height 6
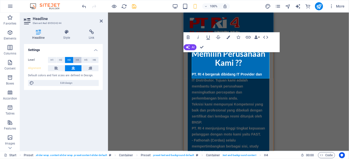
click at [76, 58] on button "H4" at bounding box center [78, 60] width 8 height 6
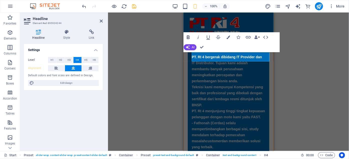
click at [187, 36] on icon "button" at bounding box center [188, 38] width 3 height 4
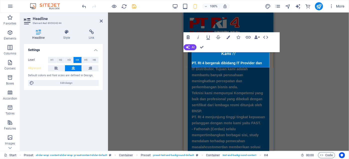
click at [187, 36] on icon "button" at bounding box center [188, 38] width 3 height 4
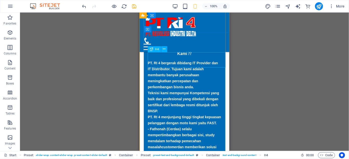
click at [192, 56] on div "​​​​​ Kenapa Harus Memilih Perusahaan Kami ??" at bounding box center [185, 47] width 74 height 15
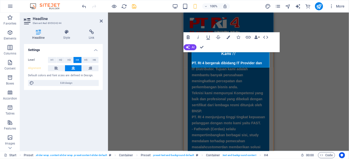
click at [188, 37] on icon "button" at bounding box center [188, 37] width 6 height 6
click at [87, 4] on icon "undo" at bounding box center [85, 7] width 6 height 6
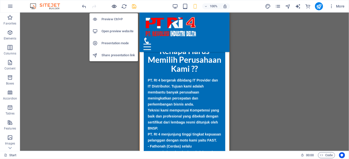
click at [115, 6] on icon "button" at bounding box center [115, 7] width 6 height 6
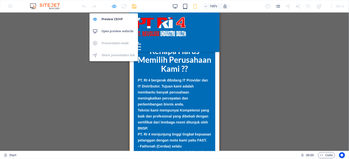
scroll to position [529, 0]
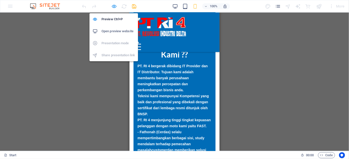
click at [112, 6] on icon "button" at bounding box center [115, 7] width 6 height 6
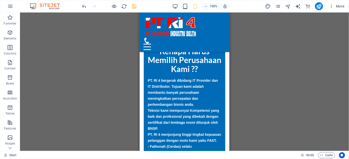
scroll to position [529, 0]
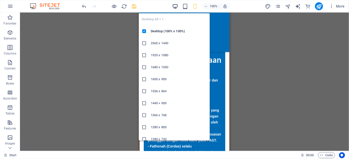
click at [174, 6] on icon "button" at bounding box center [175, 7] width 6 height 6
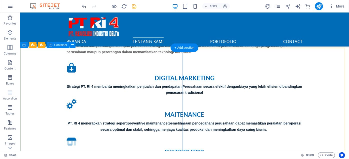
scroll to position [254, 0]
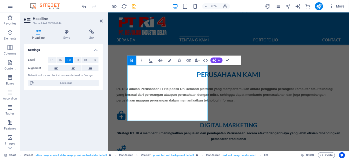
scroll to position [262, 0]
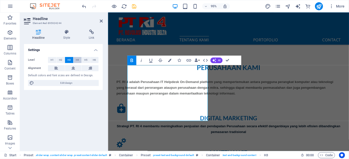
click at [76, 58] on button "H4" at bounding box center [78, 60] width 8 height 6
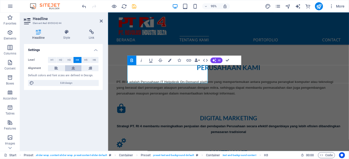
click at [75, 66] on icon at bounding box center [74, 68] width 4 height 6
click at [88, 59] on button "H5" at bounding box center [86, 60] width 8 height 6
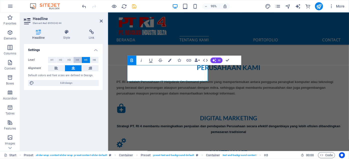
click at [79, 59] on span "H4" at bounding box center [77, 60] width 3 height 6
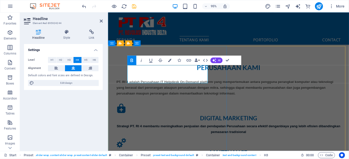
drag, startPoint x: 197, startPoint y: 82, endPoint x: 134, endPoint y: 75, distance: 63.2
click at [87, 61] on span "H5" at bounding box center [85, 60] width 3 height 6
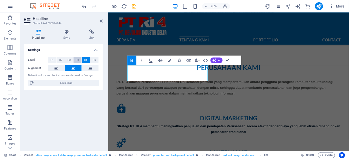
click at [76, 60] on button "H4" at bounding box center [78, 60] width 8 height 6
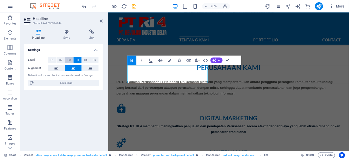
click at [72, 61] on button "H3" at bounding box center [69, 60] width 8 height 6
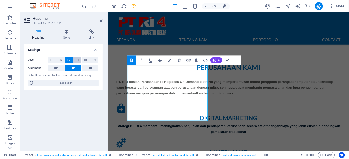
click at [79, 61] on button "H4" at bounding box center [78, 60] width 8 height 6
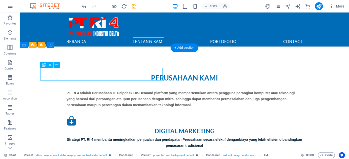
scroll to position [262, 0]
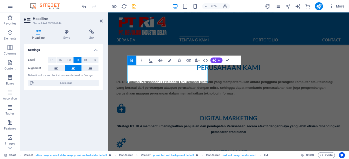
click at [133, 61] on icon "button" at bounding box center [132, 60] width 3 height 3
click at [169, 64] on button "Colors" at bounding box center [169, 61] width 9 height 10
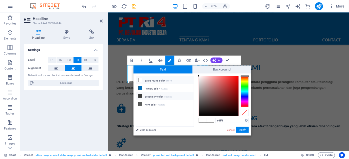
click at [140, 95] on icon at bounding box center [141, 96] width 4 height 4
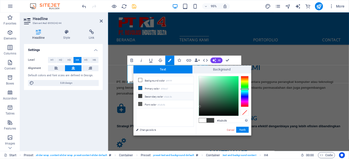
type input "#0f1010"
click at [201, 113] on div at bounding box center [219, 96] width 40 height 40
drag, startPoint x: 242, startPoint y: 129, endPoint x: 141, endPoint y: 121, distance: 101.3
click at [242, 129] on button "Apply" at bounding box center [242, 130] width 13 height 6
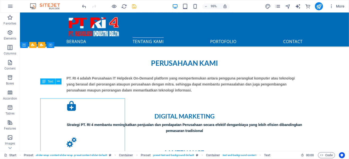
scroll to position [254, 0]
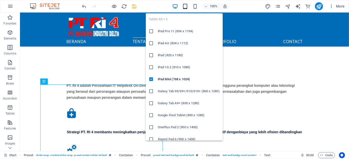
click at [183, 6] on icon "button" at bounding box center [185, 7] width 6 height 6
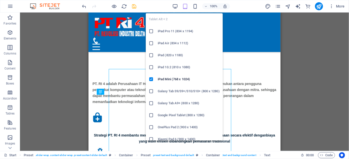
scroll to position [270, 0]
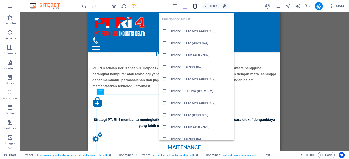
click at [197, 8] on icon "button" at bounding box center [195, 7] width 6 height 6
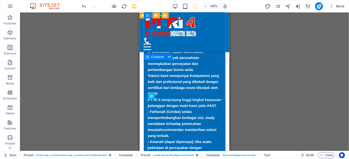
scroll to position [501, 0]
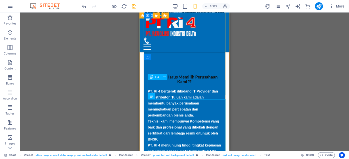
click at [188, 84] on div "​​​​​ Kenapa Harus Memilih Perusahaan Kami ??" at bounding box center [185, 76] width 74 height 15
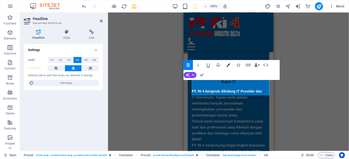
click at [230, 65] on button "Colors" at bounding box center [229, 65] width 10 height 10
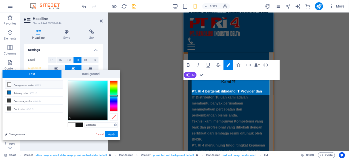
click at [114, 80] on div "#0f1010 Supported formats #0852ed rgb(8, 82, 237) rgba(8, 82, 237, 90%) hsv(221…" at bounding box center [92, 145] width 55 height 135
click at [112, 82] on div at bounding box center [114, 96] width 8 height 31
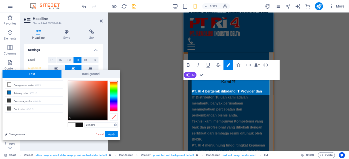
click at [115, 110] on div at bounding box center [114, 96] width 8 height 31
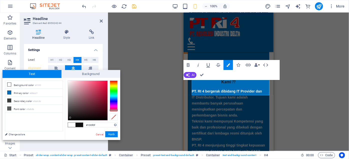
click at [113, 110] on div at bounding box center [114, 110] width 8 height 1
click at [114, 107] on div at bounding box center [114, 96] width 8 height 31
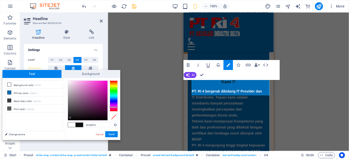
click at [114, 107] on div at bounding box center [114, 107] width 8 height 1
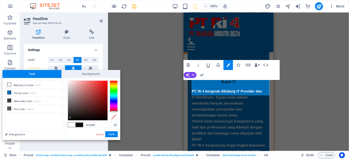
drag, startPoint x: 114, startPoint y: 107, endPoint x: 114, endPoint y: 112, distance: 4.5
click at [114, 112] on div at bounding box center [114, 111] width 8 height 1
type input "#ef0606"
click at [106, 83] on div at bounding box center [88, 101] width 40 height 40
click at [114, 133] on button "Apply" at bounding box center [111, 134] width 13 height 6
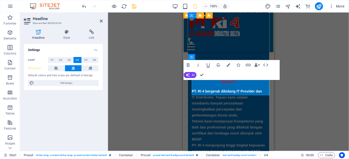
click at [249, 84] on span "Kenapa Harus Memilih Perusahaan Kami ??" at bounding box center [228, 79] width 67 height 10
click at [258, 84] on span "Kenapa Harus Memilih Perusahaan Kami ??" at bounding box center [228, 79] width 67 height 10
click at [237, 84] on span "Kenapa Harus Memilih Perusahaan Kami ??" at bounding box center [228, 79] width 67 height 10
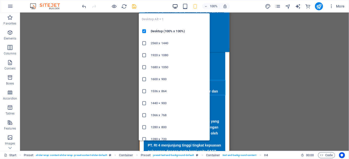
click at [172, 5] on span "button" at bounding box center [175, 7] width 6 height 6
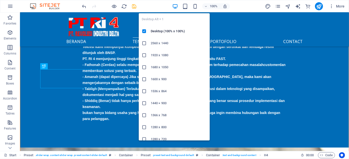
scroll to position [253, 0]
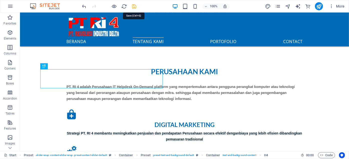
click at [135, 5] on icon "save" at bounding box center [135, 7] width 6 height 6
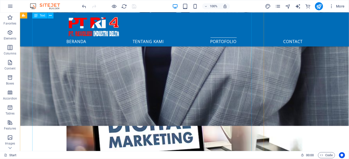
scroll to position [1003, 0]
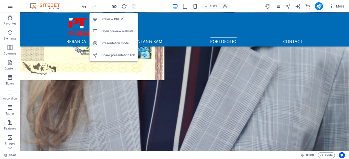
click at [116, 5] on icon "button" at bounding box center [115, 7] width 6 height 6
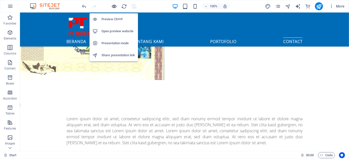
scroll to position [806, 0]
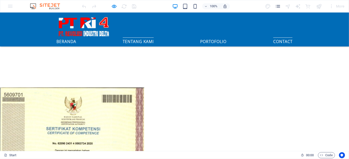
click at [154, 37] on link "Tentang kami" at bounding box center [138, 40] width 31 height 6
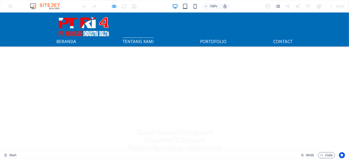
scroll to position [138, 0]
click at [76, 37] on link "Beranda" at bounding box center [67, 40] width 20 height 6
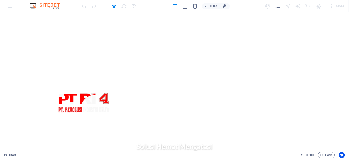
scroll to position [0, 0]
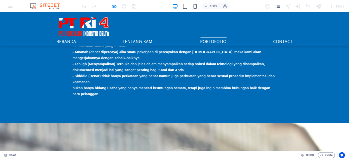
scroll to position [507, 0]
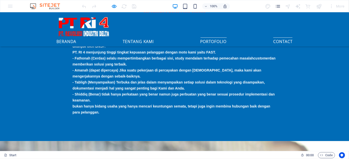
click at [278, 37] on link "Contact" at bounding box center [282, 40] width 19 height 6
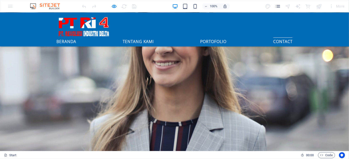
scroll to position [702, 0]
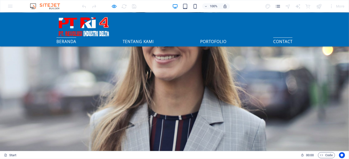
click at [76, 37] on link "Beranda" at bounding box center [67, 40] width 20 height 6
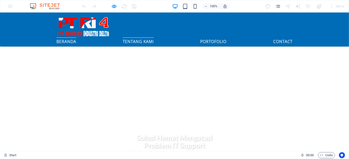
scroll to position [0, 0]
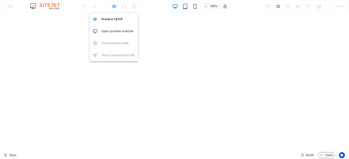
click at [114, 5] on icon "button" at bounding box center [115, 7] width 6 height 6
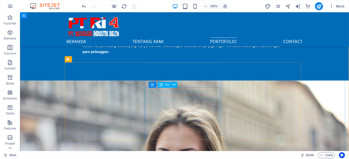
scroll to position [591, 0]
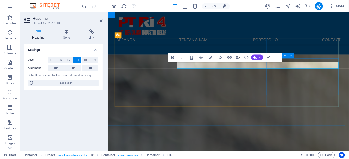
scroll to position [0, 117]
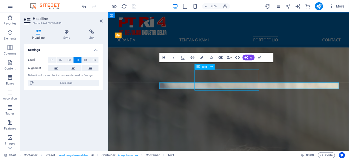
scroll to position [591, 0]
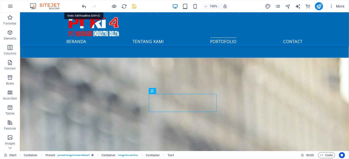
click at [84, 6] on icon "undo" at bounding box center [85, 7] width 6 height 6
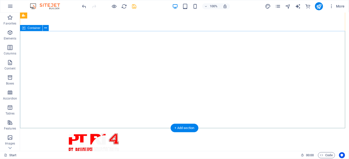
scroll to position [23, 0]
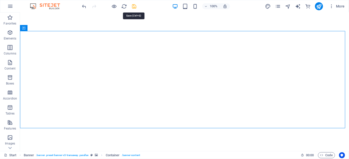
click at [133, 5] on icon "save" at bounding box center [135, 7] width 6 height 6
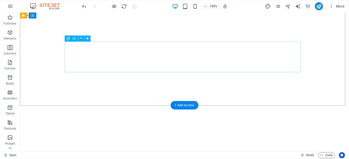
scroll to position [0, 0]
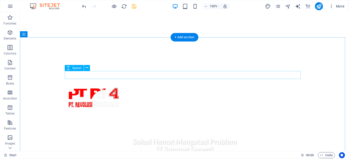
scroll to position [68, 0]
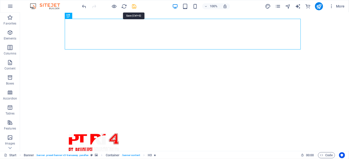
click at [135, 6] on icon "save" at bounding box center [135, 7] width 6 height 6
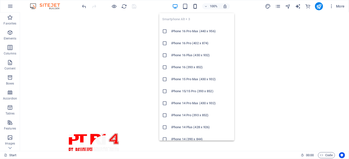
click at [192, 4] on icon "button" at bounding box center [195, 7] width 6 height 6
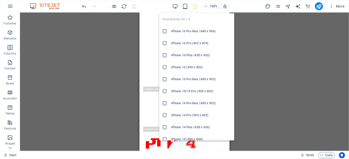
click at [196, 6] on icon "button" at bounding box center [195, 7] width 6 height 6
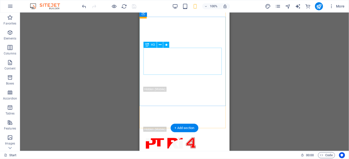
scroll to position [0, 0]
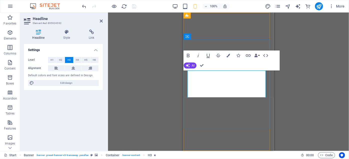
drag, startPoint x: 202, startPoint y: 64, endPoint x: 65, endPoint y: 51, distance: 137.7
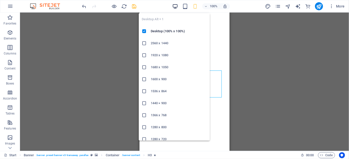
click at [176, 5] on icon "button" at bounding box center [175, 7] width 6 height 6
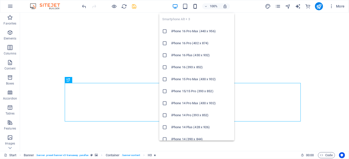
click at [195, 6] on icon "button" at bounding box center [195, 7] width 6 height 6
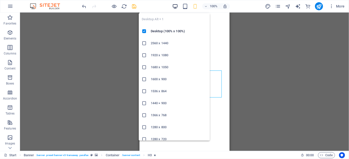
click at [175, 4] on icon "button" at bounding box center [175, 7] width 6 height 6
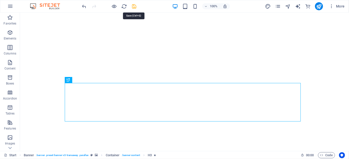
click at [132, 7] on icon "save" at bounding box center [135, 7] width 6 height 6
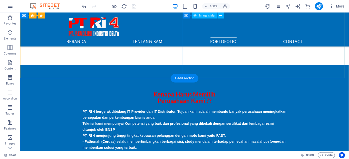
scroll to position [500, 0]
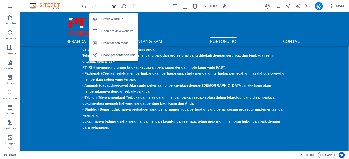
click at [113, 6] on icon "button" at bounding box center [115, 7] width 6 height 6
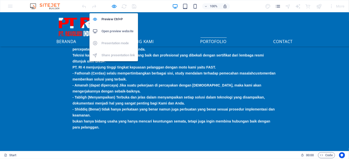
scroll to position [500, 0]
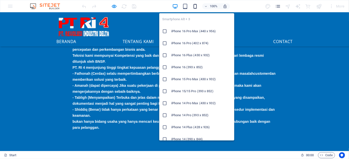
click at [194, 5] on icon "button" at bounding box center [195, 7] width 6 height 6
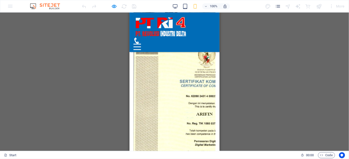
scroll to position [1000, 0]
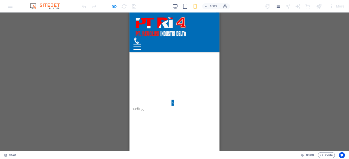
scroll to position [0, 0]
click at [174, 100] on button "×" at bounding box center [172, 103] width 2 height 6
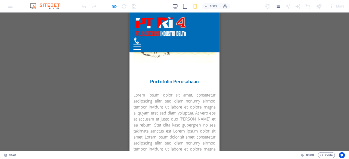
scroll to position [1091, 0]
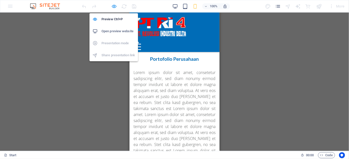
click at [116, 4] on icon "button" at bounding box center [115, 7] width 6 height 6
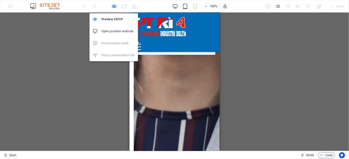
scroll to position [1091, 0]
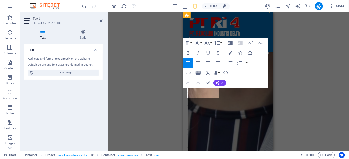
scroll to position [1118, 0]
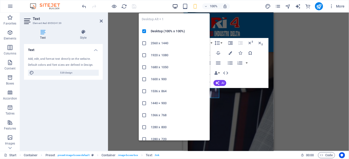
click at [177, 6] on icon "button" at bounding box center [175, 7] width 6 height 6
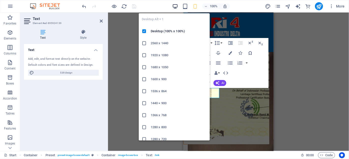
scroll to position [626, 0]
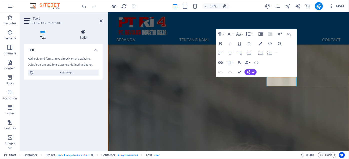
click at [80, 36] on h4 "Style" at bounding box center [83, 35] width 39 height 11
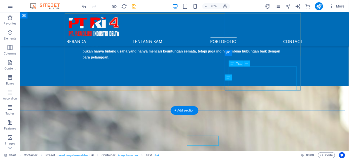
scroll to position [617, 0]
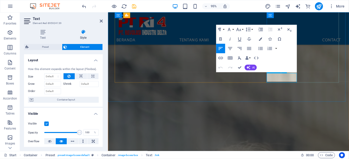
scroll to position [626, 0]
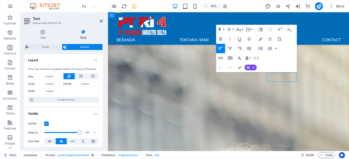
drag, startPoint x: 302, startPoint y: 79, endPoint x: 283, endPoint y: 83, distance: 19.0
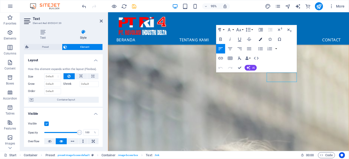
click at [261, 39] on icon "button" at bounding box center [260, 39] width 3 height 3
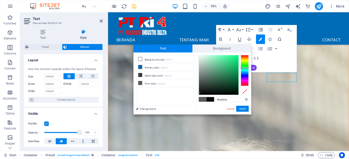
click at [200, 93] on div at bounding box center [219, 75] width 40 height 40
click at [200, 93] on div at bounding box center [200, 93] width 2 height 2
click at [140, 66] on icon at bounding box center [141, 67] width 4 height 4
type input "#006cb7"
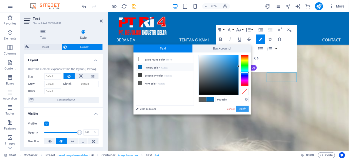
click at [244, 108] on button "Apply" at bounding box center [242, 109] width 13 height 6
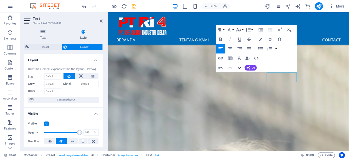
drag, startPoint x: 239, startPoint y: 69, endPoint x: 235, endPoint y: 56, distance: 13.9
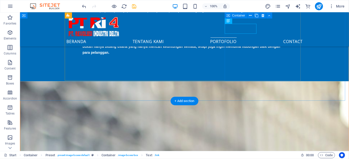
scroll to position [622, 0]
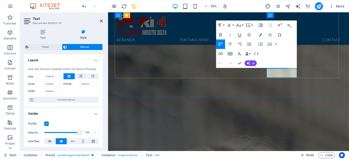
scroll to position [630, 0]
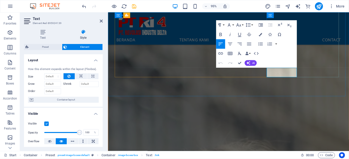
drag, startPoint x: 302, startPoint y: 73, endPoint x: 282, endPoint y: 76, distance: 20.2
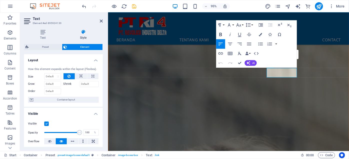
click at [220, 34] on icon "button" at bounding box center [221, 35] width 6 height 6
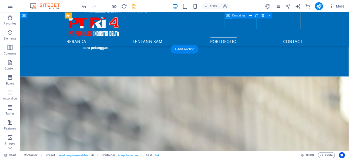
scroll to position [627, 0]
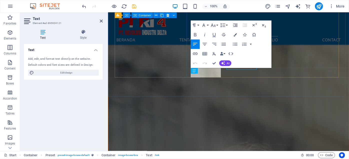
scroll to position [635, 0]
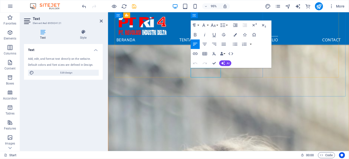
drag, startPoint x: 223, startPoint y: 74, endPoint x: 218, endPoint y: 76, distance: 5.2
drag, startPoint x: 222, startPoint y: 74, endPoint x: 202, endPoint y: 76, distance: 20.3
click at [196, 36] on icon "button" at bounding box center [195, 34] width 3 height 3
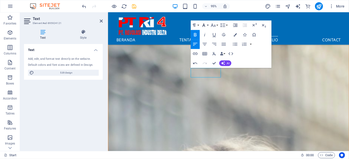
click at [208, 25] on button "Font Family" at bounding box center [204, 26] width 9 height 10
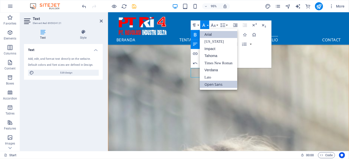
scroll to position [0, 0]
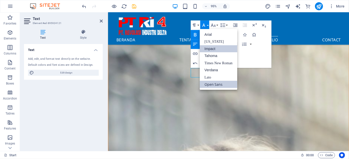
click at [212, 48] on link "Impact" at bounding box center [219, 48] width 38 height 7
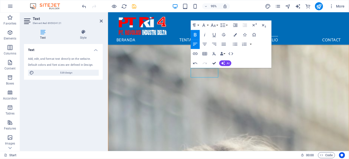
drag, startPoint x: 214, startPoint y: 62, endPoint x: 205, endPoint y: 55, distance: 11.8
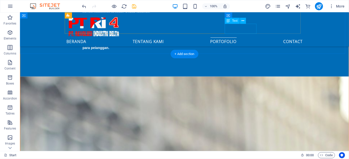
scroll to position [627, 0]
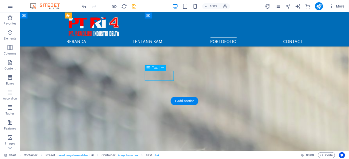
scroll to position [635, 0]
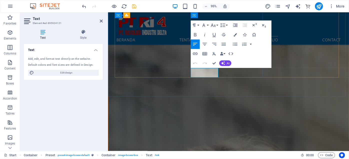
drag, startPoint x: 220, startPoint y: 73, endPoint x: 200, endPoint y: 75, distance: 20.1
click at [205, 27] on icon "button" at bounding box center [203, 25] width 3 height 3
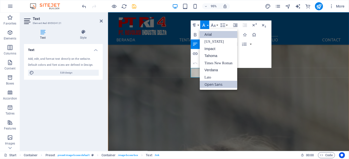
scroll to position [0, 0]
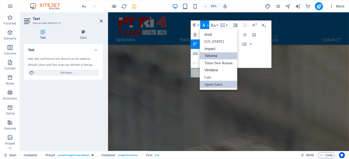
click at [220, 54] on link "Tahoma" at bounding box center [219, 55] width 38 height 7
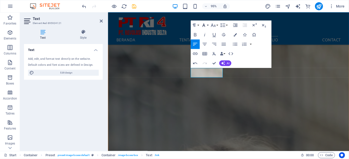
click at [204, 26] on icon "button" at bounding box center [203, 25] width 3 height 3
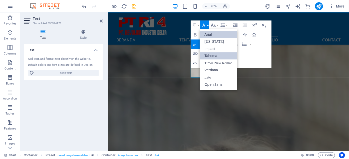
click at [207, 35] on link "Arial" at bounding box center [219, 34] width 38 height 7
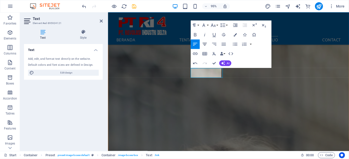
scroll to position [635, 0]
click at [195, 32] on icon "button" at bounding box center [195, 35] width 6 height 6
drag, startPoint x: 212, startPoint y: 62, endPoint x: 198, endPoint y: 54, distance: 15.8
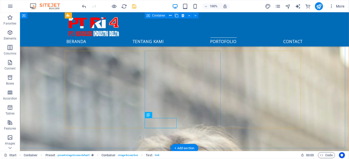
scroll to position [627, 0]
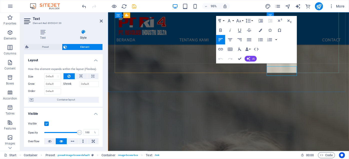
scroll to position [635, 0]
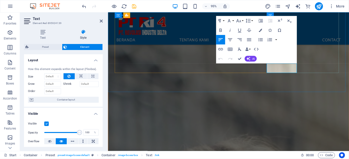
drag, startPoint x: 302, startPoint y: 68, endPoint x: 283, endPoint y: 70, distance: 18.6
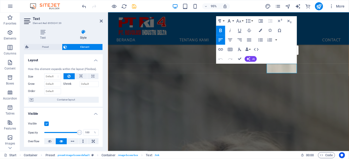
click at [230, 21] on icon "button" at bounding box center [229, 20] width 3 height 3
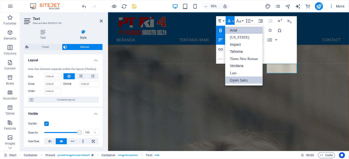
scroll to position [0, 0]
click at [235, 29] on link "Arial" at bounding box center [244, 30] width 38 height 7
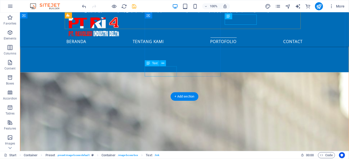
scroll to position [631, 0]
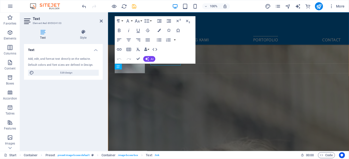
scroll to position [639, 0]
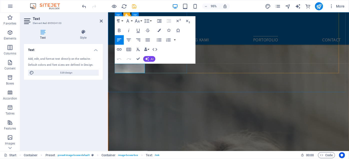
drag, startPoint x: 142, startPoint y: 68, endPoint x: 122, endPoint y: 69, distance: 20.3
click at [119, 30] on icon "button" at bounding box center [119, 31] width 6 height 6
click at [131, 21] on button "Font Family" at bounding box center [128, 21] width 9 height 10
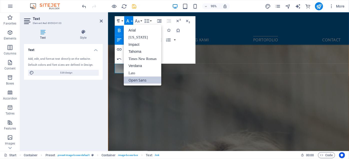
scroll to position [0, 0]
click at [133, 31] on link "Arial" at bounding box center [143, 30] width 38 height 7
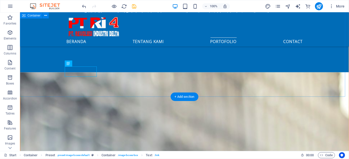
scroll to position [631, 0]
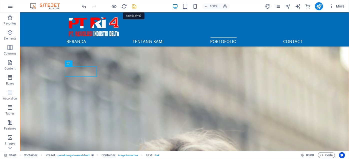
click at [134, 6] on icon "save" at bounding box center [135, 7] width 6 height 6
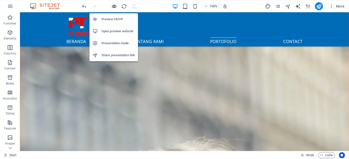
click at [115, 5] on icon "button" at bounding box center [115, 7] width 6 height 6
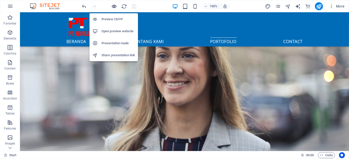
scroll to position [645, 0]
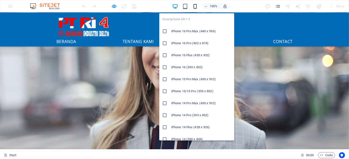
click at [195, 8] on icon "button" at bounding box center [195, 7] width 6 height 6
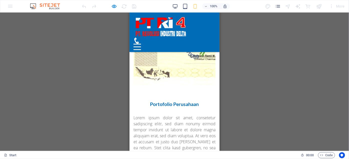
scroll to position [1113, 0]
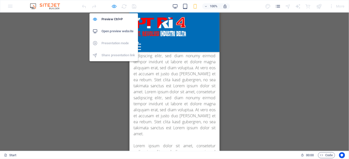
click at [115, 5] on icon "button" at bounding box center [115, 7] width 6 height 6
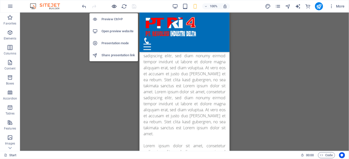
scroll to position [1114, 0]
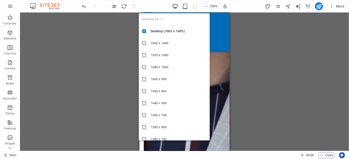
click at [177, 5] on icon "button" at bounding box center [175, 7] width 6 height 6
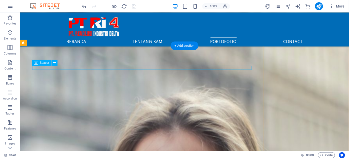
scroll to position [591, 0]
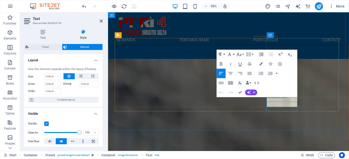
scroll to position [599, 0]
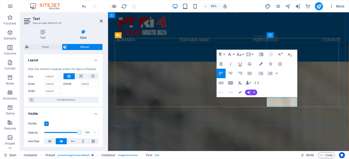
drag, startPoint x: 303, startPoint y: 104, endPoint x: 281, endPoint y: 104, distance: 22.0
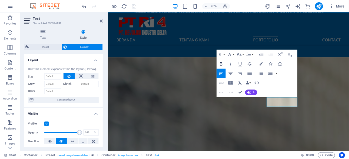
click at [221, 64] on icon "button" at bounding box center [221, 64] width 6 height 6
click at [259, 65] on icon "button" at bounding box center [260, 64] width 3 height 3
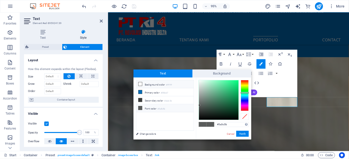
click at [139, 83] on icon at bounding box center [141, 84] width 4 height 4
type input "#ffffff"
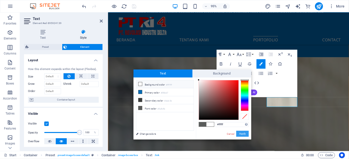
click at [245, 133] on button "Apply" at bounding box center [242, 134] width 13 height 6
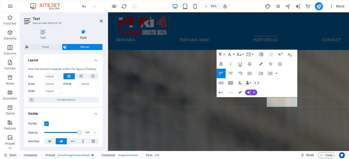
scroll to position [596, 0]
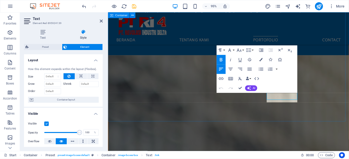
scroll to position [604, 0]
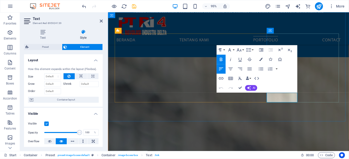
drag, startPoint x: 303, startPoint y: 101, endPoint x: 283, endPoint y: 101, distance: 19.5
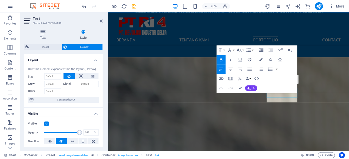
scroll to position [609, 0]
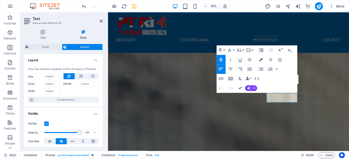
click at [261, 61] on icon "button" at bounding box center [260, 59] width 3 height 3
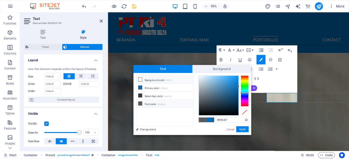
click at [139, 76] on li "Background color #ffffff" at bounding box center [165, 80] width 58 height 8
type input "#ffffff"
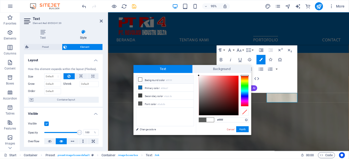
click at [139, 81] on icon at bounding box center [141, 80] width 4 height 4
click at [138, 80] on li "Background color #ffffff" at bounding box center [165, 80] width 58 height 8
click at [139, 80] on icon at bounding box center [141, 80] width 4 height 4
click at [242, 129] on button "Apply" at bounding box center [242, 129] width 13 height 6
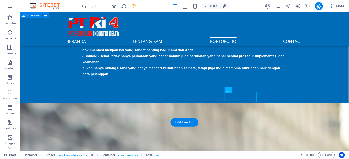
scroll to position [601, 0]
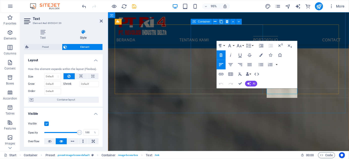
scroll to position [609, 0]
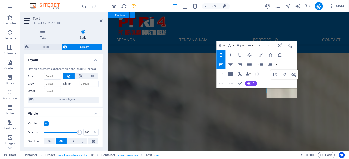
scroll to position [613, 0]
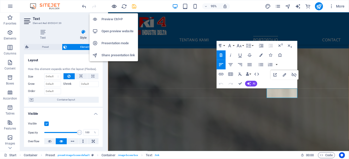
click at [115, 6] on icon "button" at bounding box center [115, 7] width 6 height 6
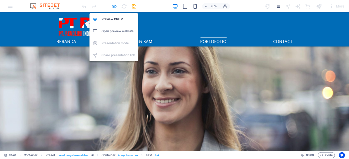
scroll to position [619, 0]
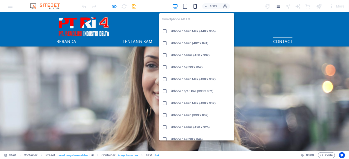
click at [195, 6] on icon "button" at bounding box center [195, 7] width 6 height 6
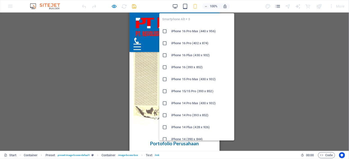
scroll to position [1129, 0]
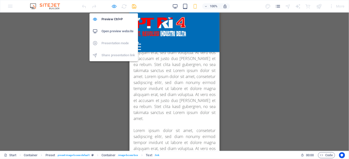
click at [114, 4] on icon "button" at bounding box center [115, 7] width 6 height 6
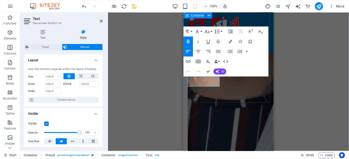
scroll to position [1129, 0]
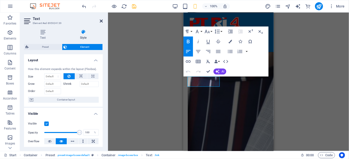
click at [100, 20] on icon at bounding box center [101, 21] width 3 height 4
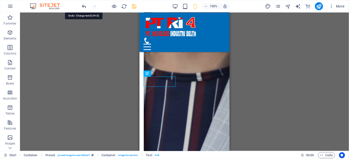
click at [84, 7] on icon "undo" at bounding box center [85, 7] width 6 height 6
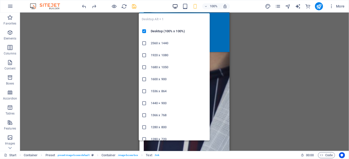
click at [174, 6] on icon "button" at bounding box center [175, 7] width 6 height 6
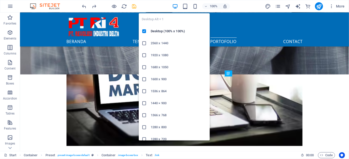
scroll to position [621, 0]
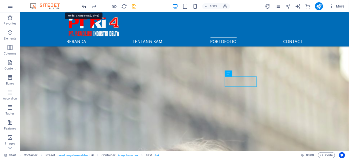
click at [86, 8] on icon "undo" at bounding box center [85, 7] width 6 height 6
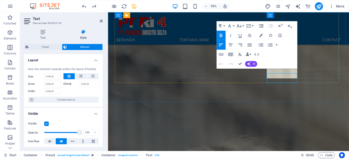
scroll to position [629, 0]
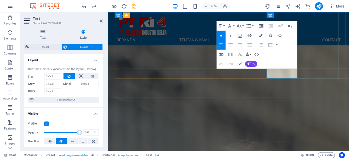
drag, startPoint x: 303, startPoint y: 75, endPoint x: 284, endPoint y: 75, distance: 19.3
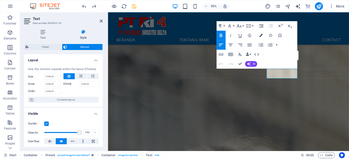
click at [258, 36] on button "Colors" at bounding box center [261, 36] width 9 height 10
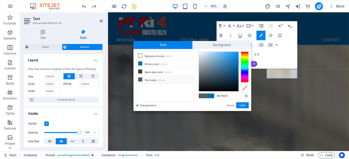
click at [247, 81] on div at bounding box center [245, 67] width 8 height 31
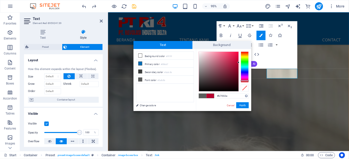
click at [247, 81] on div at bounding box center [245, 80] width 8 height 1
click at [235, 53] on div at bounding box center [219, 72] width 40 height 40
click at [244, 52] on div at bounding box center [245, 67] width 8 height 31
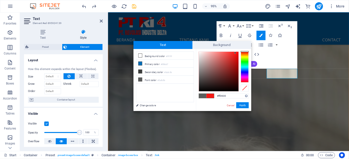
click at [238, 52] on div at bounding box center [219, 72] width 40 height 40
type input "#f10a05"
click at [238, 54] on div at bounding box center [219, 72] width 40 height 40
click at [242, 104] on button "Apply" at bounding box center [242, 105] width 13 height 6
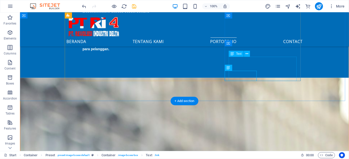
scroll to position [626, 0]
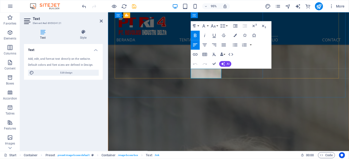
drag, startPoint x: 223, startPoint y: 73, endPoint x: 203, endPoint y: 74, distance: 20.0
click at [235, 36] on icon "button" at bounding box center [235, 35] width 3 height 3
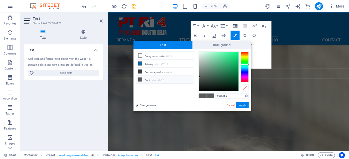
click at [247, 52] on div at bounding box center [245, 67] width 8 height 31
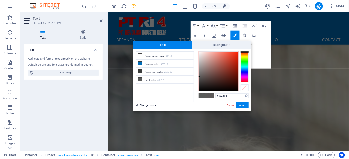
click at [237, 55] on div at bounding box center [219, 72] width 40 height 40
click at [236, 53] on div at bounding box center [219, 72] width 40 height 40
type input "#f92a0d"
click at [236, 52] on div at bounding box center [236, 52] width 2 height 2
click at [239, 103] on button "Apply" at bounding box center [242, 105] width 13 height 6
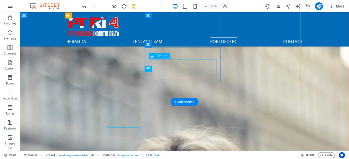
scroll to position [626, 0]
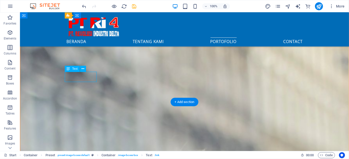
scroll to position [634, 0]
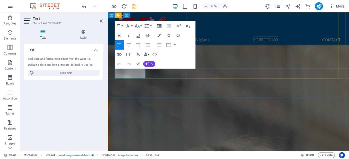
drag, startPoint x: 143, startPoint y: 74, endPoint x: 123, endPoint y: 74, distance: 19.5
click at [159, 36] on icon "button" at bounding box center [159, 35] width 3 height 3
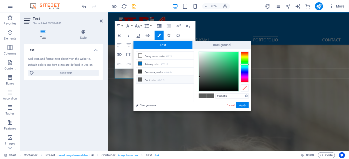
click at [243, 51] on div "#5a5c5b Supported formats #0852ed rgb(8, 82, 237) rgba(8, 82, 237, 90%) hsv(221…" at bounding box center [223, 116] width 55 height 135
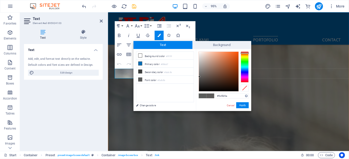
click at [244, 53] on div at bounding box center [245, 67] width 8 height 31
click at [244, 52] on div at bounding box center [245, 67] width 8 height 31
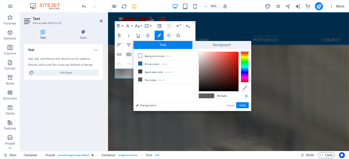
type input "#f31503"
click at [238, 53] on div at bounding box center [219, 72] width 40 height 40
click at [238, 105] on button "Apply" at bounding box center [242, 105] width 13 height 6
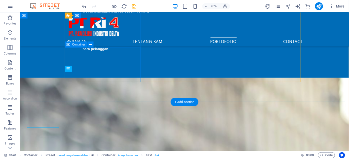
scroll to position [626, 0]
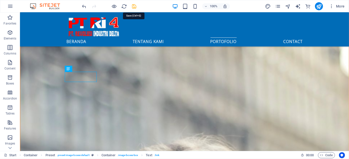
click at [133, 7] on icon "save" at bounding box center [135, 7] width 6 height 6
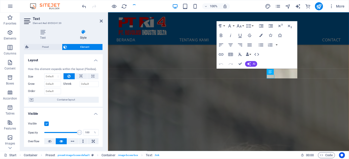
scroll to position [634, 0]
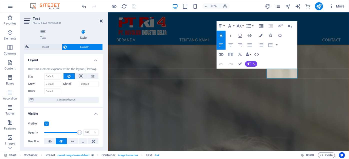
drag, startPoint x: 100, startPoint y: 22, endPoint x: 85, endPoint y: 9, distance: 20.1
click at [100, 21] on icon at bounding box center [101, 21] width 3 height 4
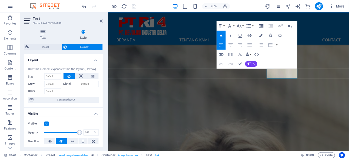
scroll to position [626, 0]
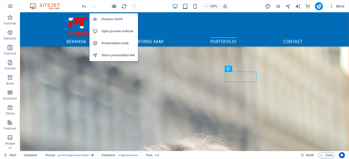
click at [116, 8] on icon "button" at bounding box center [115, 7] width 6 height 6
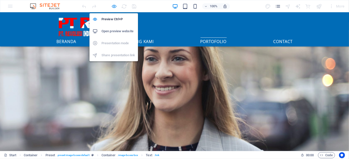
scroll to position [640, 0]
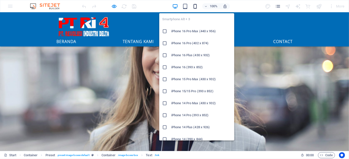
click at [197, 6] on icon "button" at bounding box center [195, 7] width 6 height 6
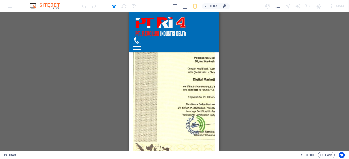
scroll to position [947, 0]
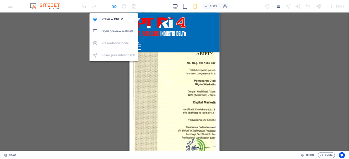
click at [114, 5] on icon "button" at bounding box center [115, 7] width 6 height 6
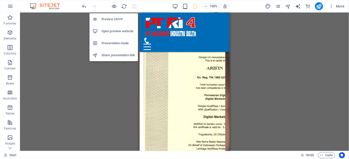
scroll to position [947, 0]
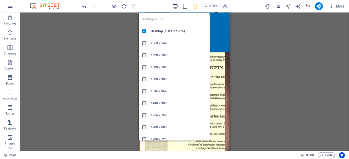
click at [175, 6] on icon "button" at bounding box center [175, 7] width 6 height 6
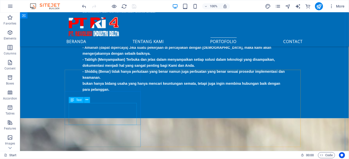
scroll to position [583, 0]
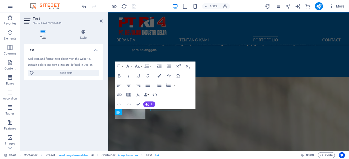
scroll to position [592, 0]
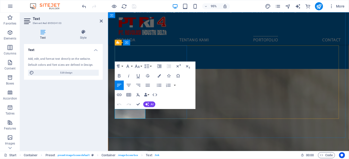
drag, startPoint x: 143, startPoint y: 117, endPoint x: 122, endPoint y: 119, distance: 20.3
click at [158, 78] on icon "button" at bounding box center [159, 75] width 3 height 3
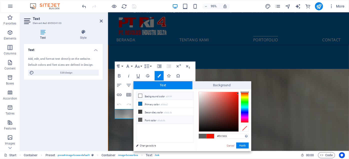
click at [140, 97] on span at bounding box center [140, 96] width 4 height 4
type input "#ffffff"
click at [242, 146] on button "Apply" at bounding box center [242, 146] width 13 height 6
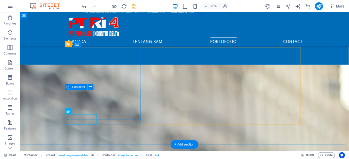
scroll to position [583, 0]
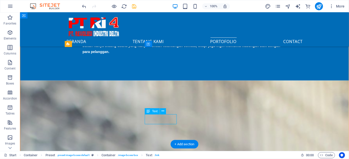
scroll to position [592, 0]
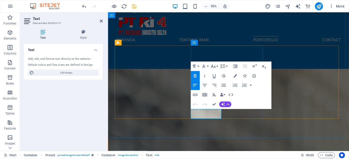
drag, startPoint x: 223, startPoint y: 118, endPoint x: 203, endPoint y: 120, distance: 19.3
click at [234, 75] on icon "button" at bounding box center [235, 75] width 3 height 3
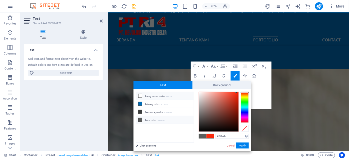
click at [141, 95] on icon at bounding box center [141, 96] width 4 height 4
type input "#ffffff"
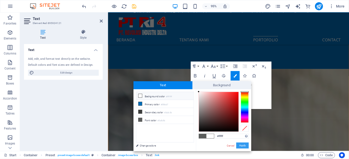
click at [241, 145] on button "Apply" at bounding box center [242, 146] width 13 height 6
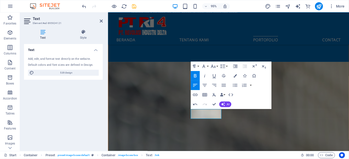
scroll to position [583, 0]
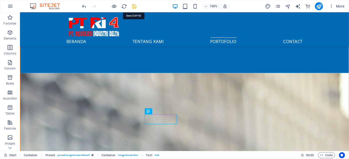
click at [132, 6] on icon "save" at bounding box center [135, 7] width 6 height 6
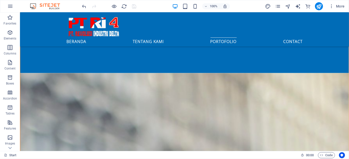
click at [111, 6] on div at bounding box center [109, 6] width 56 height 8
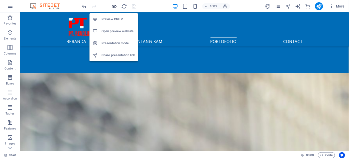
click at [114, 7] on icon "button" at bounding box center [115, 7] width 6 height 6
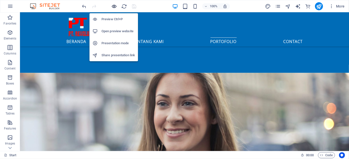
scroll to position [598, 0]
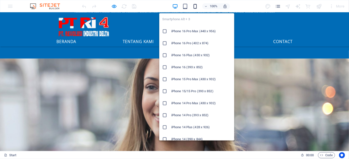
click at [195, 6] on icon "button" at bounding box center [195, 7] width 6 height 6
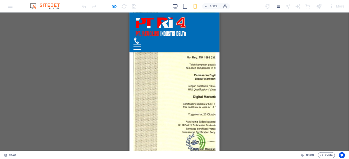
scroll to position [975, 0]
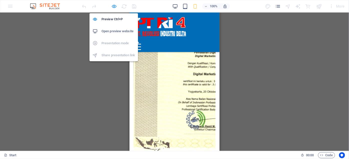
click at [115, 7] on icon "button" at bounding box center [115, 7] width 6 height 6
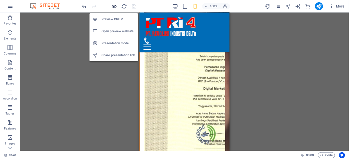
scroll to position [975, 0]
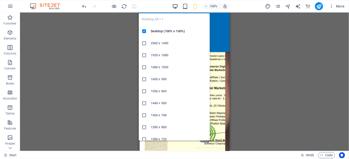
click at [174, 6] on icon "button" at bounding box center [175, 7] width 6 height 6
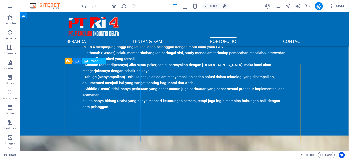
scroll to position [589, 0]
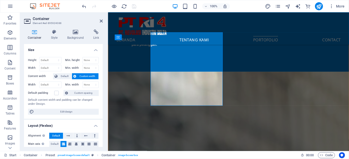
scroll to position [597, 0]
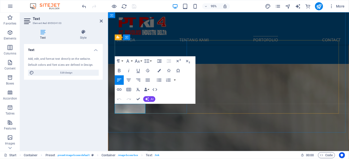
drag, startPoint x: 141, startPoint y: 112, endPoint x: 122, endPoint y: 114, distance: 19.1
drag, startPoint x: 143, startPoint y: 111, endPoint x: 120, endPoint y: 115, distance: 23.0
click at [158, 72] on button "Colors" at bounding box center [159, 71] width 9 height 10
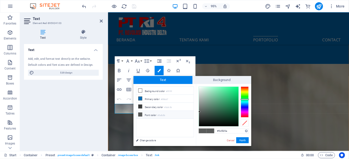
click at [247, 90] on div at bounding box center [245, 102] width 8 height 31
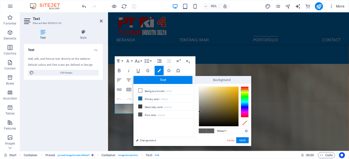
click at [235, 92] on div at bounding box center [219, 107] width 40 height 40
type input "#e8b112"
click at [235, 90] on div at bounding box center [219, 107] width 40 height 40
click at [244, 140] on button "Apply" at bounding box center [242, 140] width 13 height 6
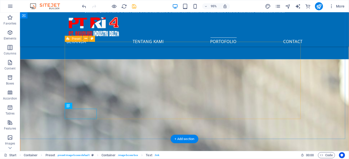
scroll to position [589, 0]
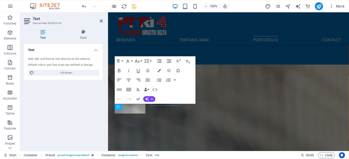
scroll to position [597, 0]
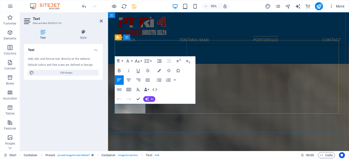
drag, startPoint x: 143, startPoint y: 111, endPoint x: 122, endPoint y: 111, distance: 21.3
click at [159, 72] on button "Colors" at bounding box center [159, 71] width 9 height 10
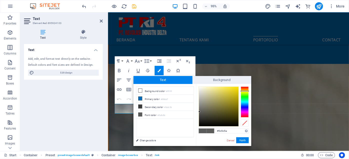
click at [246, 91] on div at bounding box center [245, 102] width 8 height 31
click at [247, 93] on div at bounding box center [245, 102] width 8 height 31
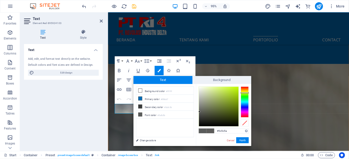
click at [247, 92] on div at bounding box center [245, 92] width 8 height 1
type input "#d6ea0b"
click at [237, 90] on div at bounding box center [219, 107] width 40 height 40
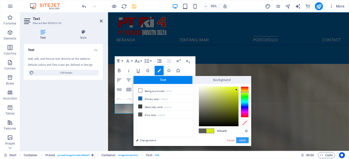
click at [242, 139] on button "Apply" at bounding box center [242, 140] width 13 height 6
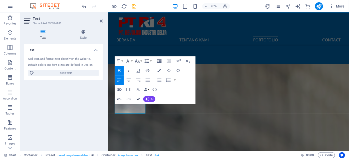
drag, startPoint x: 139, startPoint y: 99, endPoint x: 119, endPoint y: 87, distance: 23.0
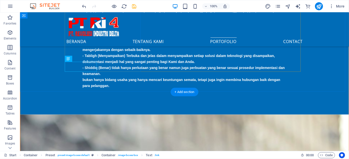
scroll to position [589, 0]
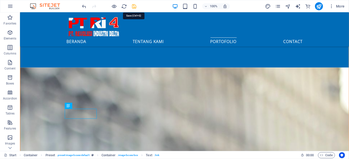
click at [136, 6] on icon "save" at bounding box center [135, 7] width 6 height 6
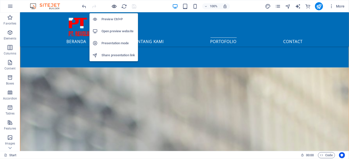
click at [113, 6] on icon "button" at bounding box center [115, 7] width 6 height 6
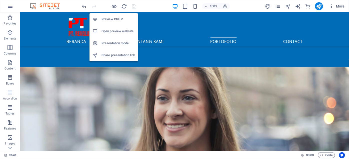
scroll to position [603, 0]
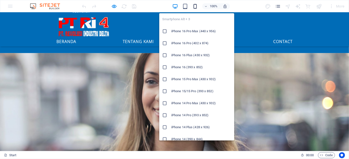
click at [195, 6] on icon "button" at bounding box center [195, 7] width 6 height 6
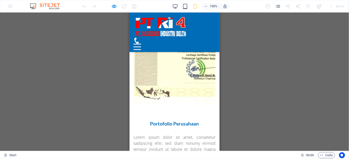
scroll to position [1049, 0]
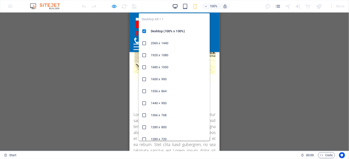
click at [177, 6] on icon "button" at bounding box center [175, 7] width 6 height 6
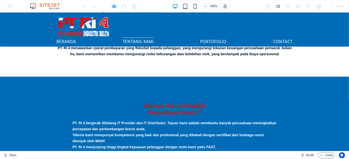
scroll to position [534, 0]
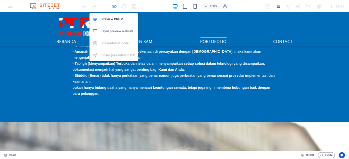
click at [114, 6] on icon "button" at bounding box center [115, 7] width 6 height 6
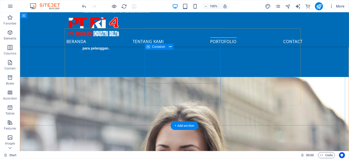
scroll to position [602, 0]
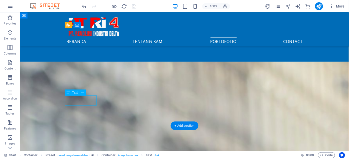
scroll to position [610, 0]
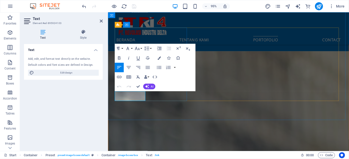
drag, startPoint x: 143, startPoint y: 98, endPoint x: 116, endPoint y: 98, distance: 26.5
click at [159, 57] on icon "button" at bounding box center [159, 58] width 3 height 3
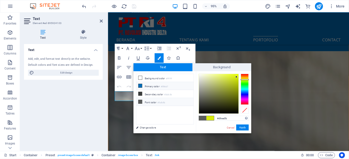
click at [140, 86] on icon at bounding box center [141, 86] width 4 height 4
type input "#006cb7"
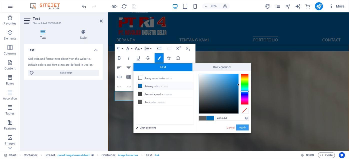
drag, startPoint x: 243, startPoint y: 128, endPoint x: 140, endPoint y: 121, distance: 102.5
click at [243, 128] on button "Apply" at bounding box center [242, 128] width 13 height 6
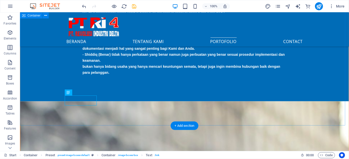
scroll to position [602, 0]
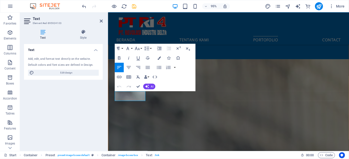
scroll to position [610, 0]
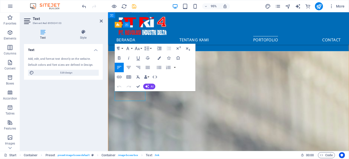
drag, startPoint x: 143, startPoint y: 98, endPoint x: 127, endPoint y: 99, distance: 16.8
drag, startPoint x: 143, startPoint y: 99, endPoint x: 122, endPoint y: 99, distance: 21.0
click at [102, 22] on icon at bounding box center [101, 21] width 3 height 4
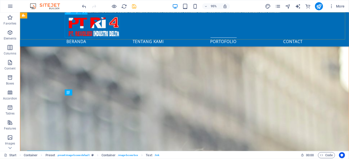
scroll to position [602, 0]
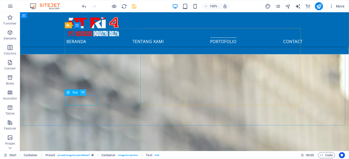
click at [82, 95] on icon at bounding box center [83, 92] width 3 height 5
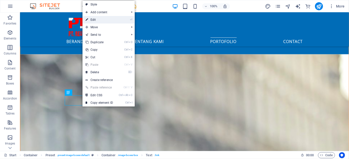
click at [101, 21] on link "⏎ Edit" at bounding box center [100, 20] width 34 height 8
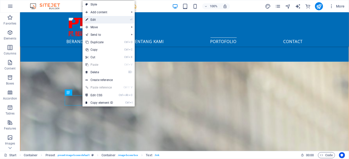
scroll to position [610, 0]
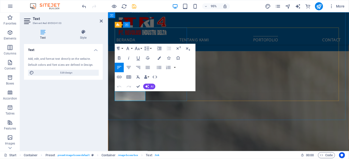
drag, startPoint x: 143, startPoint y: 99, endPoint x: 123, endPoint y: 101, distance: 19.6
click at [120, 77] on icon "button" at bounding box center [119, 77] width 6 height 6
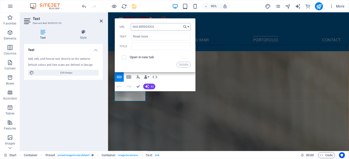
click at [155, 28] on input "#ed-895924331" at bounding box center [161, 27] width 60 height 8
drag, startPoint x: 156, startPoint y: 28, endPoint x: 132, endPoint y: 30, distance: 23.9
click at [132, 30] on input "#ed-895924331" at bounding box center [161, 27] width 60 height 8
copy span "Read more"
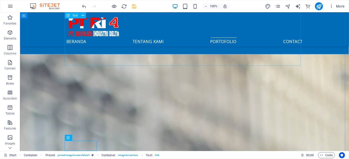
scroll to position [557, 0]
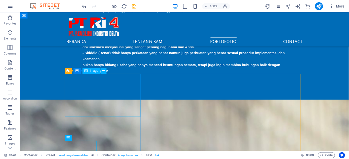
select select "%"
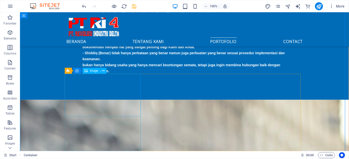
select select "%"
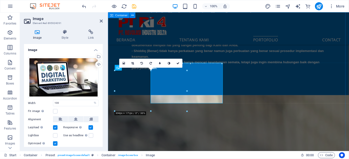
scroll to position [565, 0]
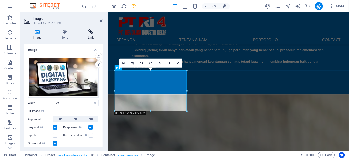
click at [90, 34] on icon at bounding box center [91, 32] width 24 height 5
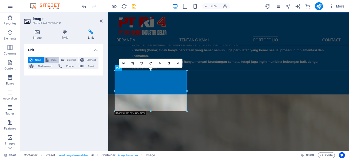
click at [53, 61] on span "Page" at bounding box center [54, 60] width 8 height 6
select select
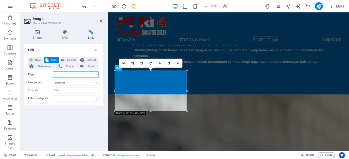
click at [60, 76] on select "Start Subpage Legal Notice Privacy" at bounding box center [76, 75] width 46 height 6
drag, startPoint x: 58, startPoint y: 76, endPoint x: 56, endPoint y: 74, distance: 2.8
drag, startPoint x: 56, startPoint y: 74, endPoint x: 70, endPoint y: 60, distance: 20.3
click at [70, 60] on span "External" at bounding box center [71, 60] width 11 height 6
select select "blank"
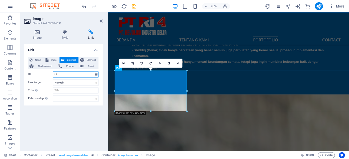
paste input "#ed-895924331"
type input "#ed-895924331"
click at [72, 84] on select "New tab Same tab Overlay" at bounding box center [76, 83] width 46 height 6
select select
click at [53, 80] on select "New tab Same tab Overlay" at bounding box center [76, 83] width 46 height 6
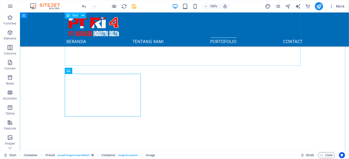
scroll to position [557, 0]
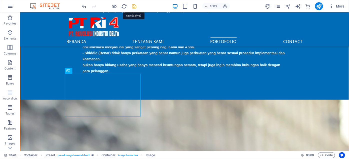
click at [135, 7] on icon "save" at bounding box center [135, 7] width 6 height 6
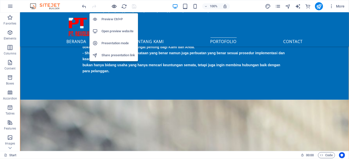
click at [116, 5] on icon "button" at bounding box center [115, 7] width 6 height 6
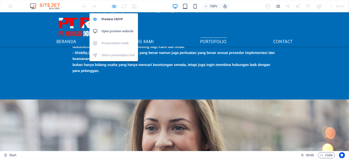
scroll to position [571, 0]
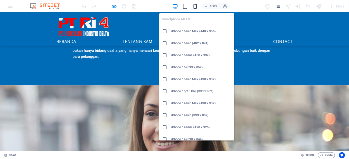
click at [196, 6] on icon "button" at bounding box center [195, 7] width 6 height 6
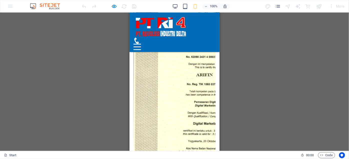
scroll to position [903, 0]
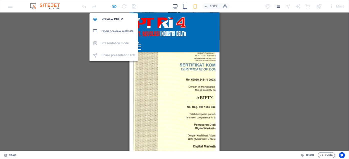
click at [113, 7] on icon "button" at bounding box center [115, 7] width 6 height 6
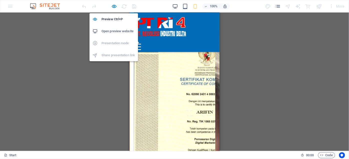
scroll to position [903, 0]
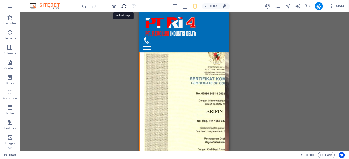
click at [125, 5] on icon "reload" at bounding box center [125, 7] width 6 height 6
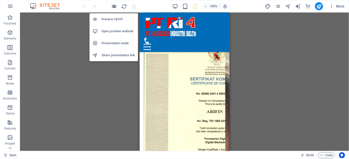
click at [115, 5] on icon "button" at bounding box center [115, 7] width 6 height 6
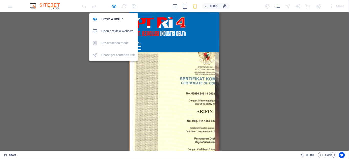
click at [115, 5] on icon "button" at bounding box center [115, 7] width 6 height 6
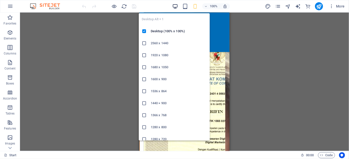
click at [175, 4] on icon "button" at bounding box center [175, 7] width 6 height 6
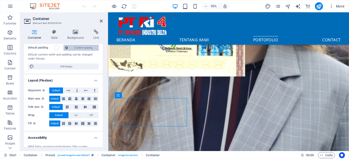
scroll to position [91, 0]
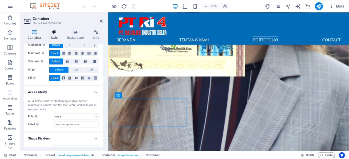
click at [54, 32] on icon at bounding box center [54, 32] width 14 height 5
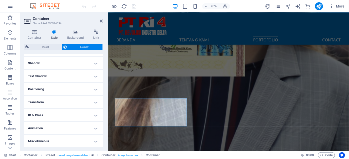
scroll to position [73, 0]
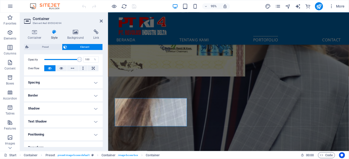
click at [67, 109] on h4 "Shadow" at bounding box center [63, 109] width 79 height 12
click at [68, 92] on h4 "Border" at bounding box center [63, 96] width 79 height 12
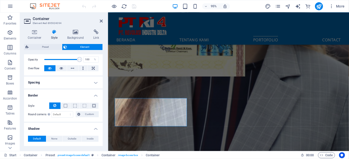
click at [70, 81] on h4 "Spacing" at bounding box center [63, 83] width 79 height 12
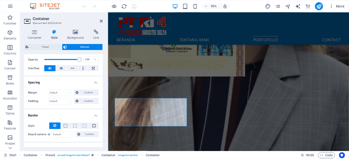
click at [70, 81] on h4 "Spacing" at bounding box center [63, 81] width 79 height 9
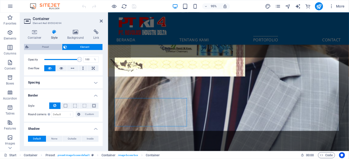
click at [49, 48] on span "Preset" at bounding box center [45, 47] width 30 height 6
select select "px"
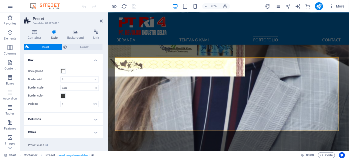
scroll to position [11, 0]
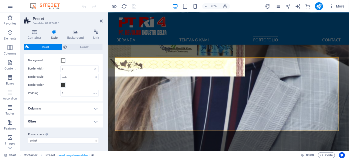
click at [91, 107] on h4 "Columns" at bounding box center [63, 109] width 79 height 12
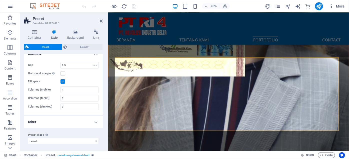
scroll to position [0, 0]
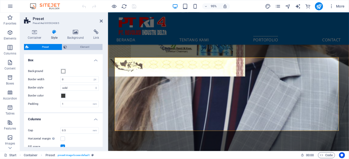
click at [71, 49] on span "Element" at bounding box center [85, 47] width 33 height 6
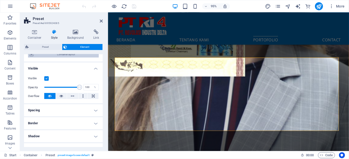
scroll to position [68, 0]
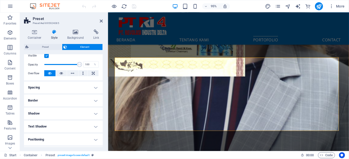
click at [69, 100] on h4 "Border" at bounding box center [63, 101] width 79 height 12
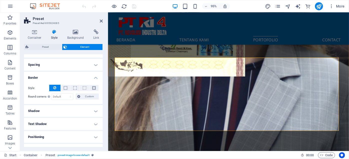
scroll to position [114, 0]
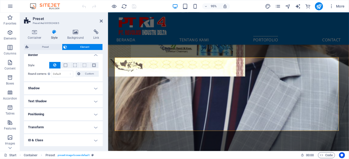
click at [69, 100] on h4 "Text Shadow" at bounding box center [63, 101] width 79 height 12
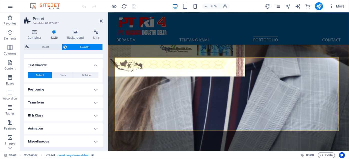
click at [58, 127] on h4 "Animation" at bounding box center [63, 129] width 79 height 12
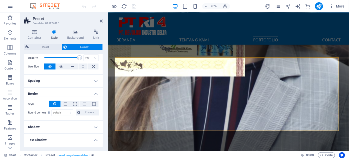
scroll to position [0, 0]
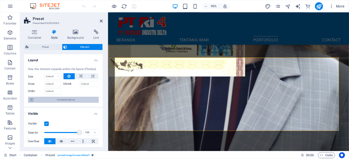
click at [67, 100] on span "Container layout" at bounding box center [66, 100] width 62 height 6
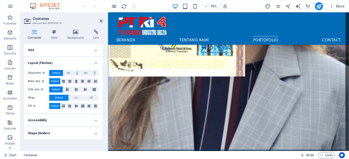
click at [71, 129] on h4 "Shape Dividers" at bounding box center [63, 133] width 79 height 12
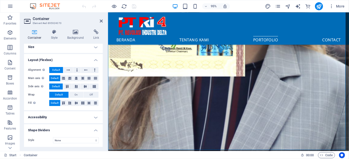
click at [67, 117] on h4 "Accessibility" at bounding box center [63, 117] width 79 height 12
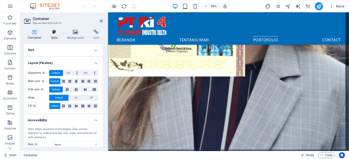
click at [53, 36] on h4 "Style" at bounding box center [55, 35] width 16 height 11
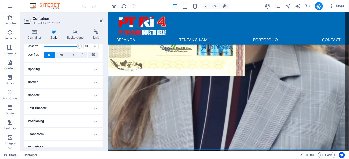
scroll to position [55, 0]
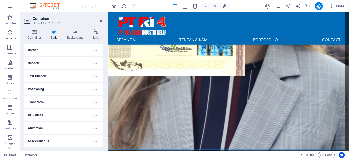
click at [58, 100] on h4 "Transform" at bounding box center [63, 102] width 79 height 12
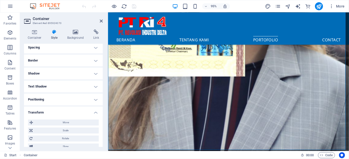
scroll to position [90, 0]
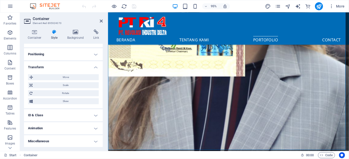
click at [69, 142] on h4 "Miscellaneous" at bounding box center [63, 141] width 79 height 12
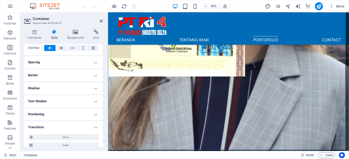
scroll to position [0, 0]
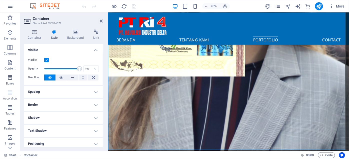
click at [67, 99] on h4 "Border" at bounding box center [63, 105] width 79 height 12
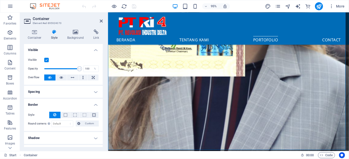
scroll to position [68, 0]
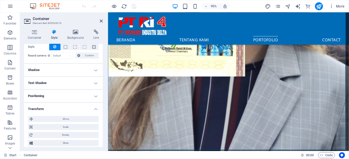
click at [67, 72] on h4 "Shadow" at bounding box center [63, 70] width 79 height 12
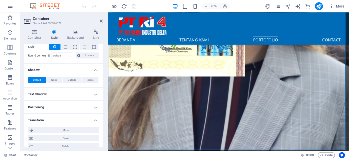
scroll to position [0, 0]
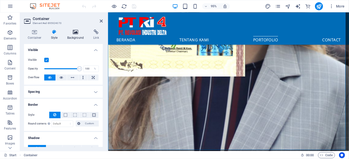
click at [71, 37] on h4 "Background" at bounding box center [77, 35] width 26 height 11
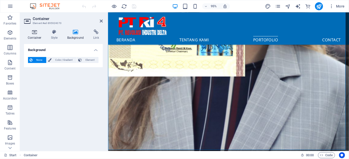
click at [33, 34] on icon at bounding box center [34, 32] width 21 height 5
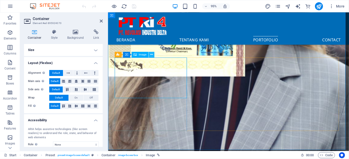
click at [151, 55] on icon at bounding box center [151, 54] width 3 height 5
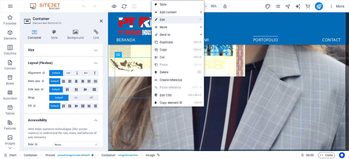
click at [163, 17] on link "⏎ Edit" at bounding box center [169, 20] width 34 height 8
select select "%"
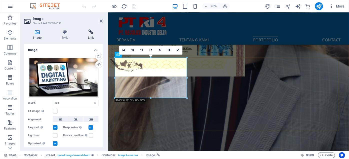
click at [90, 32] on icon at bounding box center [91, 32] width 24 height 5
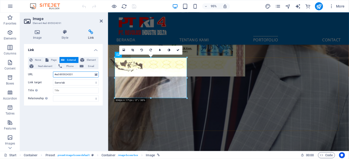
drag, startPoint x: 74, startPoint y: 73, endPoint x: 53, endPoint y: 77, distance: 21.2
click at [53, 77] on input "#ed-895924331" at bounding box center [76, 75] width 46 height 6
click at [52, 61] on span "Page" at bounding box center [54, 60] width 8 height 6
select select
click at [65, 74] on select "Start Subpage Legal Notice Privacy" at bounding box center [76, 75] width 46 height 6
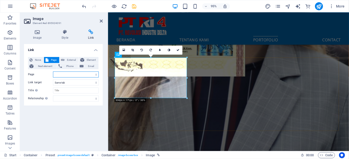
click at [58, 73] on select "Start Subpage Legal Notice Privacy" at bounding box center [76, 75] width 46 height 6
click at [96, 74] on select "Start Subpage Legal Notice Privacy" at bounding box center [76, 75] width 46 height 6
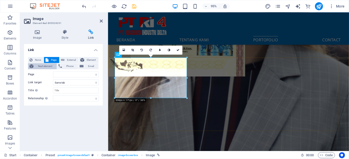
click at [43, 63] on span "Next element" at bounding box center [45, 66] width 20 height 6
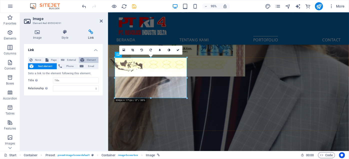
click at [86, 58] on span "Element" at bounding box center [91, 60] width 11 height 6
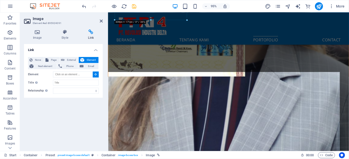
type input "#ed-895924331"
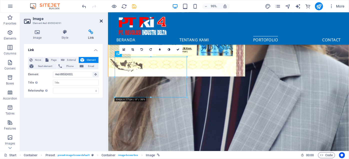
click at [101, 20] on icon at bounding box center [101, 21] width 3 height 4
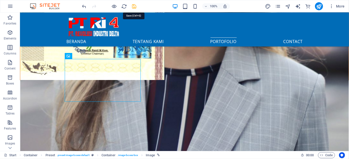
click at [134, 6] on icon "save" at bounding box center [135, 7] width 6 height 6
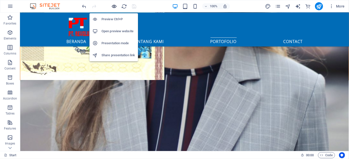
click at [115, 6] on icon "button" at bounding box center [115, 7] width 6 height 6
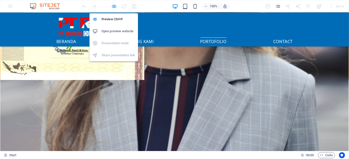
click at [113, 5] on icon "button" at bounding box center [115, 7] width 6 height 6
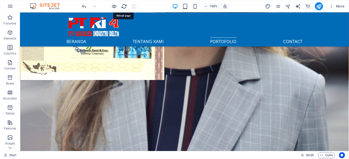
click at [127, 6] on icon "reload" at bounding box center [125, 7] width 6 height 6
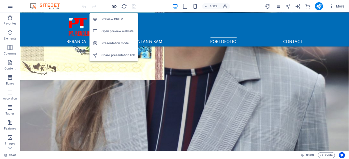
click at [113, 6] on icon "button" at bounding box center [115, 7] width 6 height 6
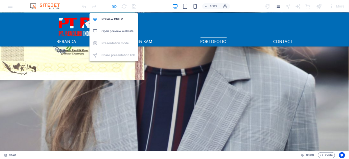
click at [113, 7] on icon "button" at bounding box center [115, 7] width 6 height 6
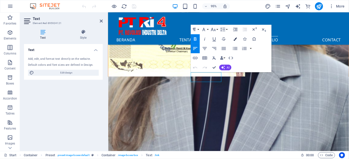
click at [236, 38] on icon "button" at bounding box center [235, 39] width 3 height 3
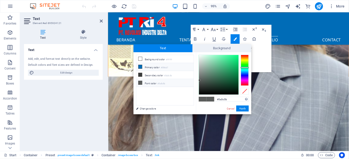
click at [139, 66] on icon at bounding box center [141, 67] width 4 height 4
type input "#006cb7"
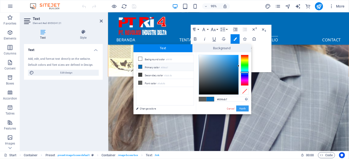
click at [243, 108] on button "Apply" at bounding box center [242, 109] width 13 height 6
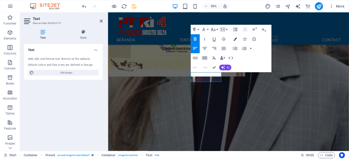
click at [237, 39] on button "Colors" at bounding box center [235, 39] width 9 height 10
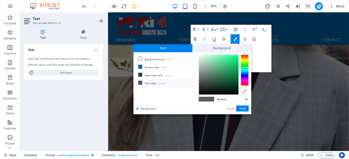
click at [244, 85] on div at bounding box center [245, 70] width 8 height 31
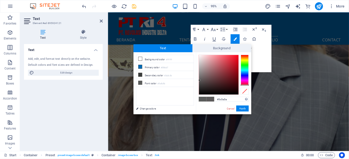
click at [245, 55] on div at bounding box center [245, 70] width 8 height 31
type input "#f61212"
click at [236, 56] on div at bounding box center [219, 75] width 40 height 40
click at [239, 56] on div at bounding box center [224, 75] width 50 height 40
click at [240, 107] on button "Apply" at bounding box center [242, 109] width 13 height 6
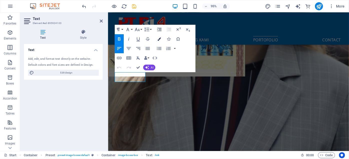
click at [159, 40] on icon "button" at bounding box center [159, 39] width 3 height 3
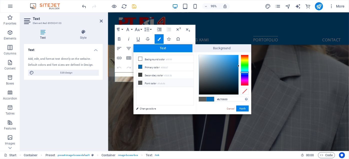
click at [244, 55] on div at bounding box center [245, 70] width 8 height 31
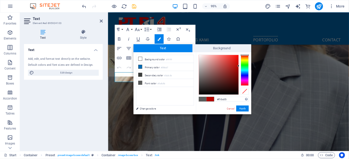
click at [238, 57] on div at bounding box center [219, 75] width 40 height 40
type input "#ff1811"
click at [236, 55] on div at bounding box center [219, 75] width 40 height 40
click at [237, 107] on button "Apply" at bounding box center [242, 109] width 13 height 6
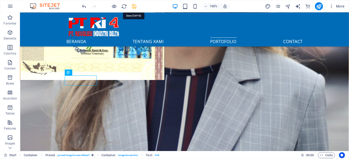
click at [135, 6] on icon "save" at bounding box center [135, 7] width 6 height 6
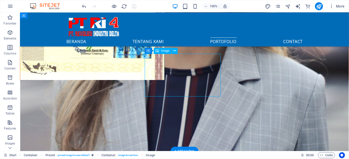
select select "%"
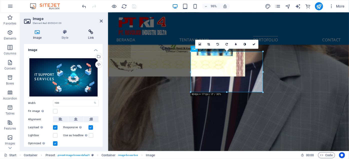
click at [90, 35] on h4 "Link" at bounding box center [91, 35] width 24 height 11
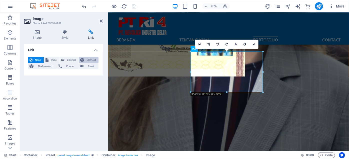
click at [90, 58] on span "Element" at bounding box center [91, 60] width 11 height 6
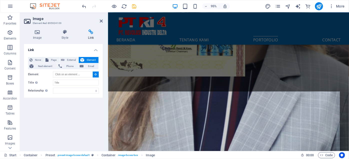
type input "#ed-895924346"
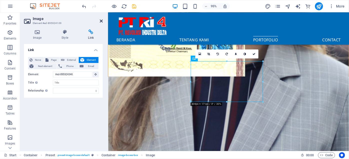
click at [102, 22] on icon at bounding box center [101, 21] width 3 height 4
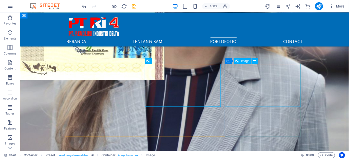
select select "%"
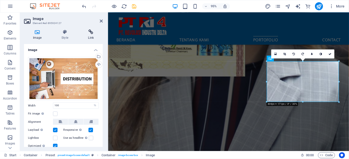
click at [93, 36] on h4 "Link" at bounding box center [91, 35] width 24 height 11
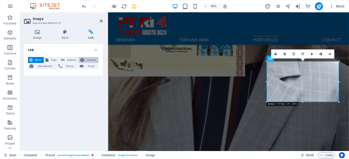
click at [86, 61] on button "Element" at bounding box center [89, 60] width 20 height 6
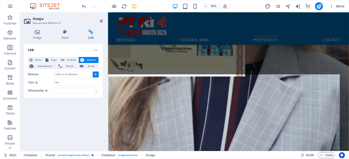
type input "#ed-895924361"
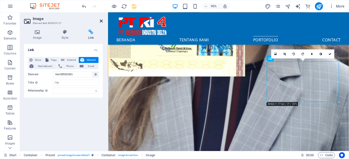
click at [102, 21] on icon at bounding box center [101, 21] width 3 height 4
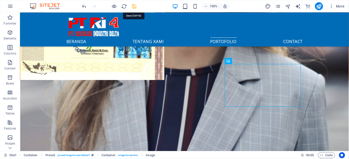
click at [136, 6] on icon "save" at bounding box center [135, 7] width 6 height 6
